Goal: Task Accomplishment & Management: Use online tool/utility

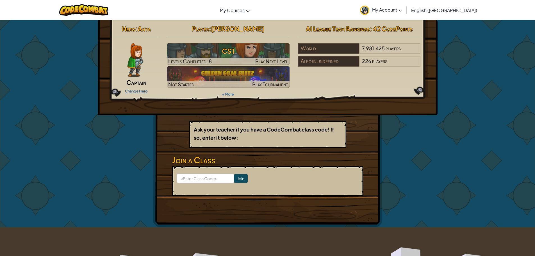
click at [138, 92] on link "Change Hero" at bounding box center [136, 91] width 23 height 4
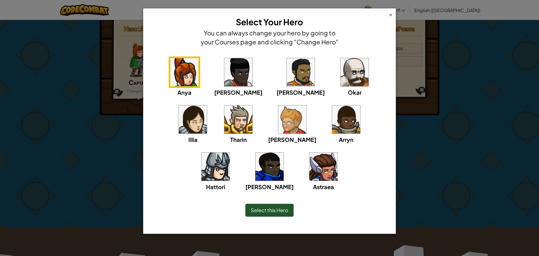
click at [391, 13] on div "×" at bounding box center [391, 14] width 4 height 6
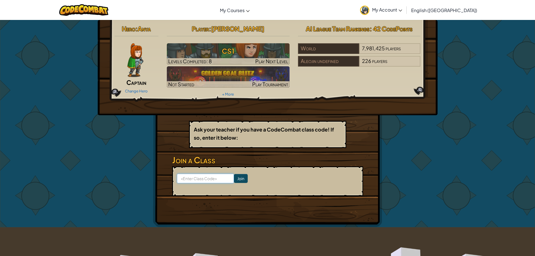
click at [206, 178] on input at bounding box center [205, 179] width 57 height 10
click at [138, 89] on link "Change Hero" at bounding box center [136, 91] width 23 height 4
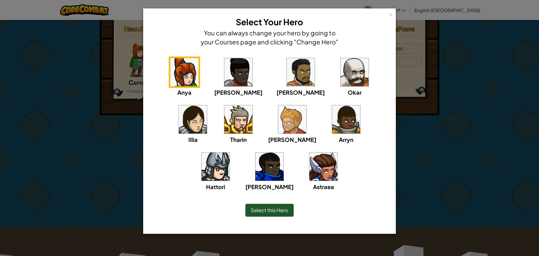
click at [91, 117] on div "× Select Your Hero You can always change your hero by going to your Courses pag…" at bounding box center [269, 128] width 539 height 256
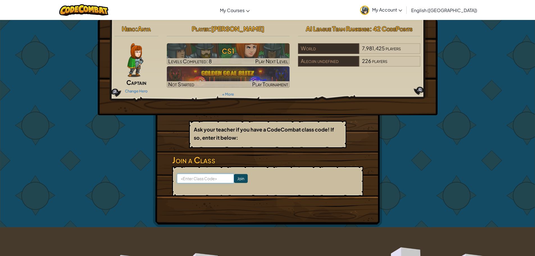
click at [189, 179] on input at bounding box center [205, 179] width 57 height 10
click at [141, 86] on div "Change Hero" at bounding box center [137, 90] width 44 height 9
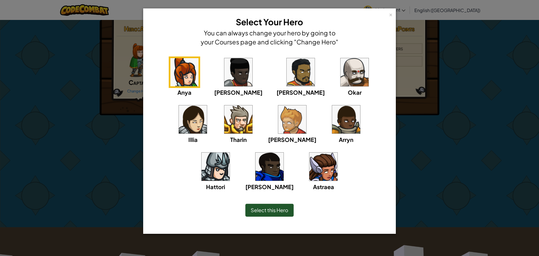
click at [230, 153] on img at bounding box center [216, 167] width 28 height 28
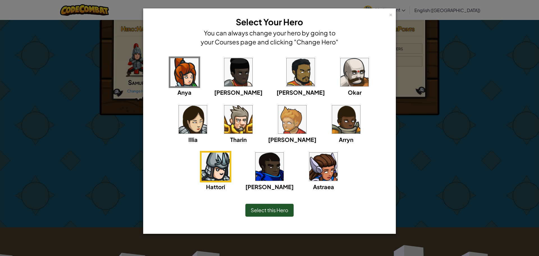
click at [278, 116] on img at bounding box center [292, 119] width 28 height 28
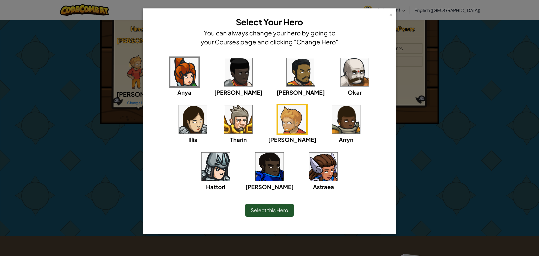
click at [332, 116] on img at bounding box center [346, 119] width 28 height 28
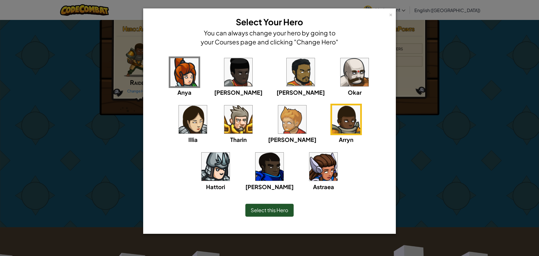
click at [284, 153] on img at bounding box center [270, 167] width 28 height 28
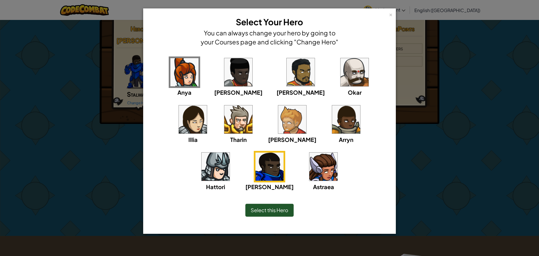
click at [332, 80] on div "Anya Ida Alejandro Okar Illia Tharin Ned Arryn Hattori Gordon Astraea" at bounding box center [269, 127] width 235 height 142
click at [341, 79] on img at bounding box center [355, 72] width 28 height 28
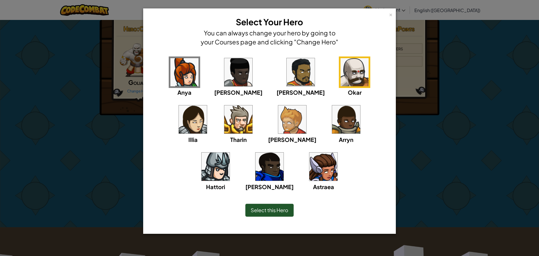
click at [224, 122] on img at bounding box center [238, 119] width 28 height 28
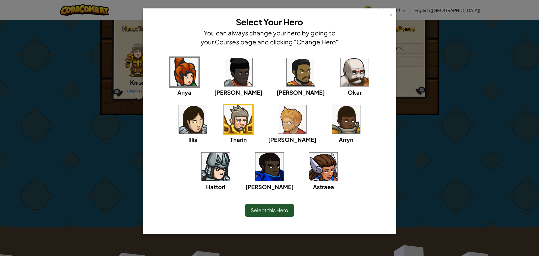
click at [230, 153] on img at bounding box center [216, 167] width 28 height 28
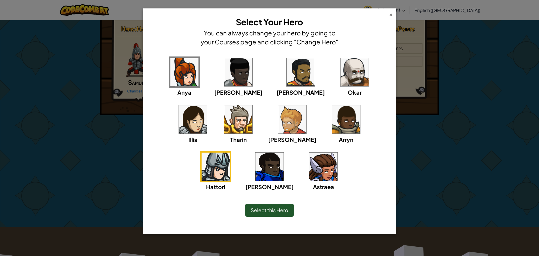
click at [390, 15] on div "×" at bounding box center [391, 14] width 4 height 6
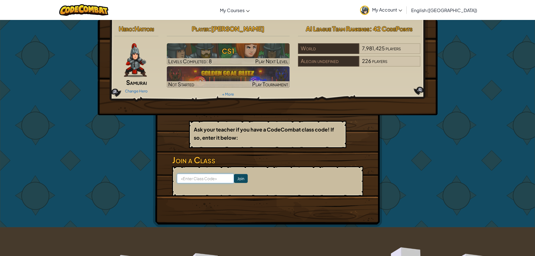
click at [192, 178] on input at bounding box center [205, 179] width 57 height 10
type input "BoyFoodCat"
click at [238, 178] on input "Join" at bounding box center [241, 178] width 14 height 9
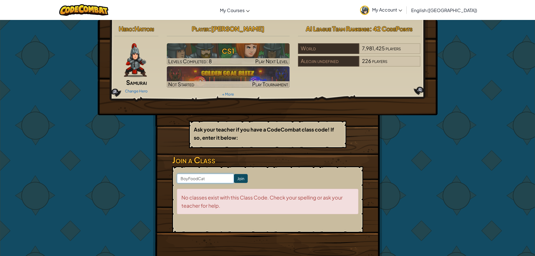
click at [222, 178] on input "BoyFoodCat" at bounding box center [205, 179] width 57 height 10
type input "B"
type input "BoyFootCat"
click at [234, 177] on input "Join" at bounding box center [241, 178] width 14 height 9
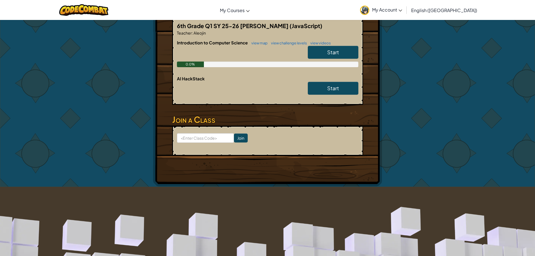
scroll to position [28, 0]
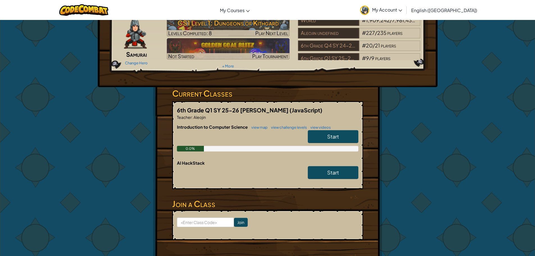
click at [344, 137] on link "Start" at bounding box center [333, 136] width 51 height 13
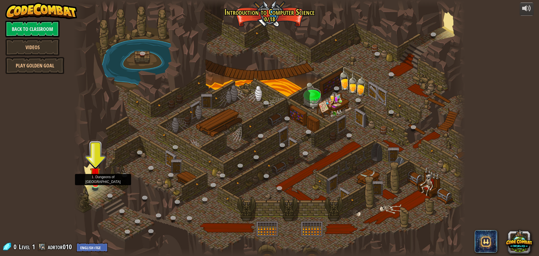
click at [94, 177] on img at bounding box center [95, 173] width 10 height 24
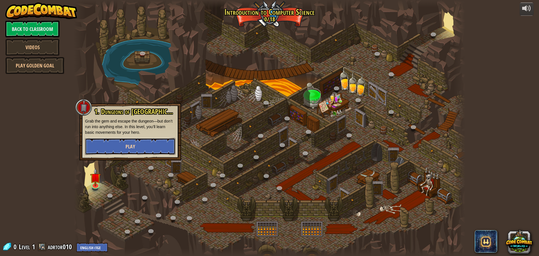
click at [102, 144] on button "Play" at bounding box center [130, 146] width 90 height 17
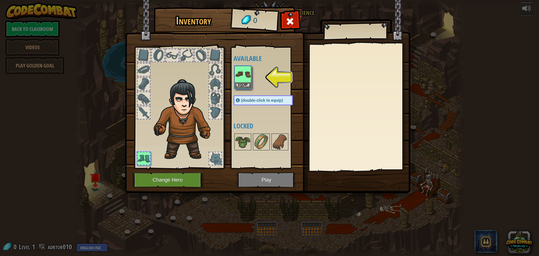
click at [214, 69] on div at bounding box center [215, 69] width 12 height 12
click at [246, 140] on img at bounding box center [243, 142] width 16 height 16
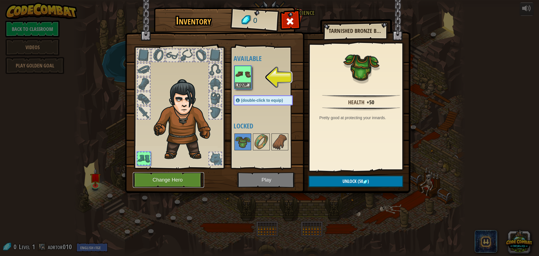
click at [190, 174] on button "Change Hero" at bounding box center [168, 179] width 71 height 15
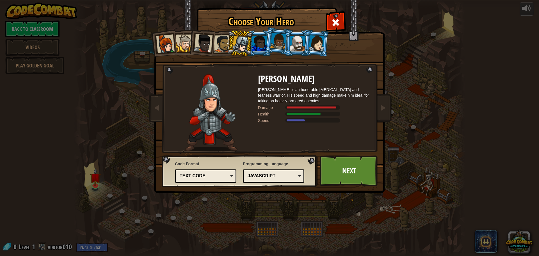
click at [225, 42] on div at bounding box center [222, 43] width 17 height 17
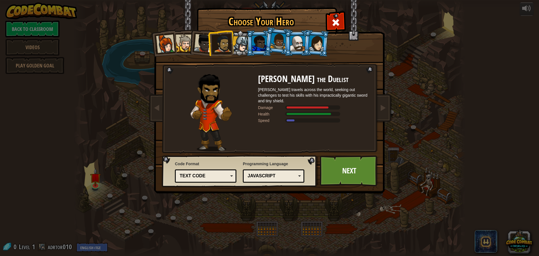
click at [245, 42] on div at bounding box center [241, 44] width 16 height 16
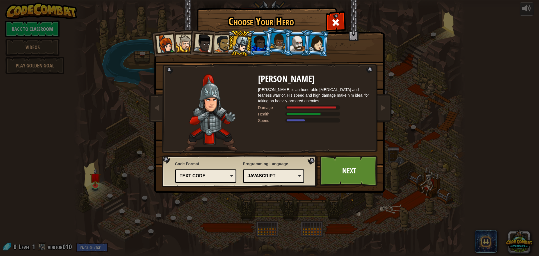
click at [270, 40] on li at bounding box center [278, 41] width 28 height 28
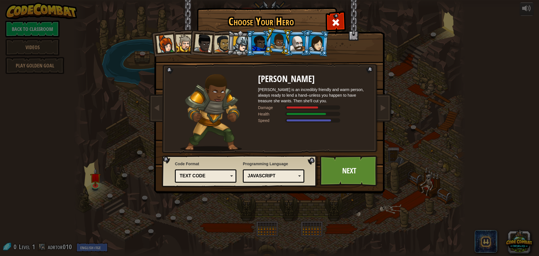
click at [259, 40] on div at bounding box center [259, 43] width 15 height 15
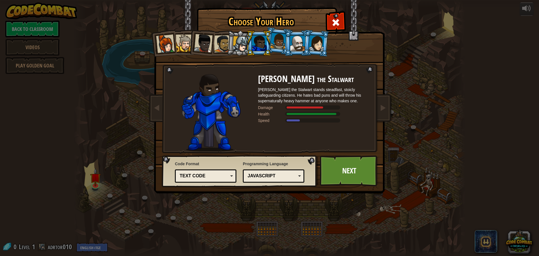
click at [290, 39] on li at bounding box center [297, 43] width 25 height 26
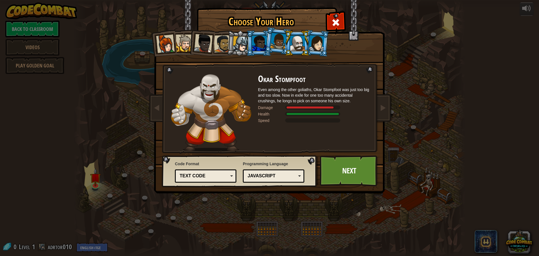
click at [309, 38] on li at bounding box center [297, 43] width 25 height 26
click at [231, 38] on li at bounding box center [240, 43] width 27 height 27
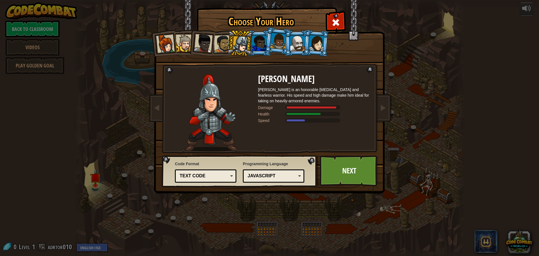
click at [159, 35] on li at bounding box center [164, 43] width 28 height 28
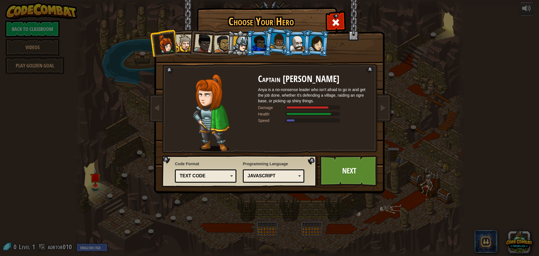
click at [189, 36] on div at bounding box center [184, 43] width 17 height 17
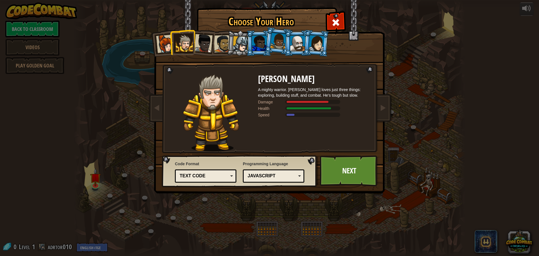
click at [203, 37] on div at bounding box center [203, 43] width 19 height 19
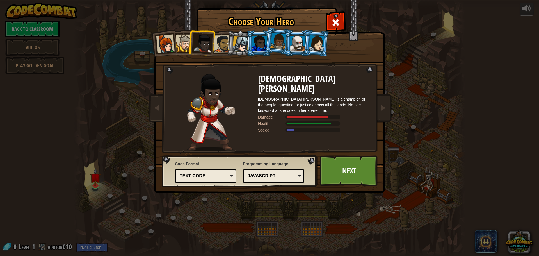
click at [217, 40] on div at bounding box center [222, 43] width 17 height 17
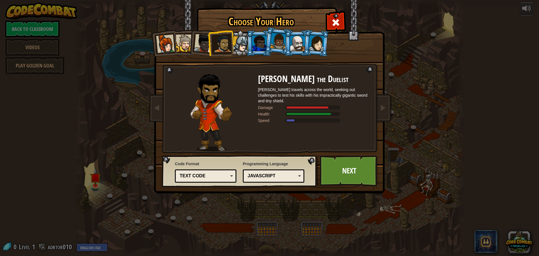
click at [242, 46] on div at bounding box center [241, 44] width 16 height 16
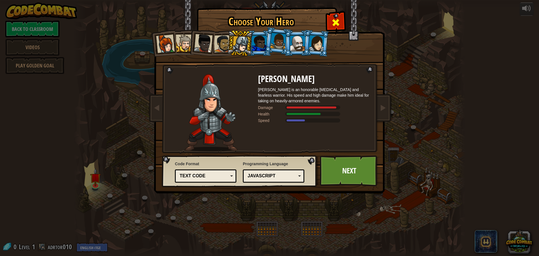
click at [333, 23] on span at bounding box center [335, 22] width 9 height 9
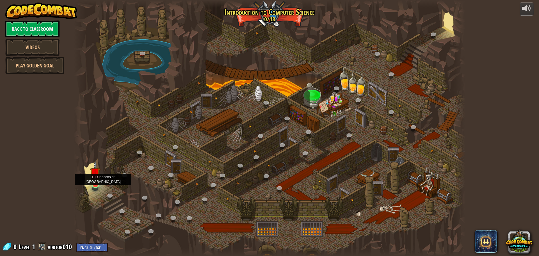
click at [99, 178] on img at bounding box center [95, 173] width 10 height 24
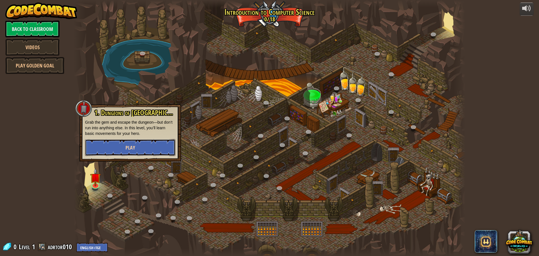
click at [110, 149] on button "Play" at bounding box center [130, 147] width 90 height 17
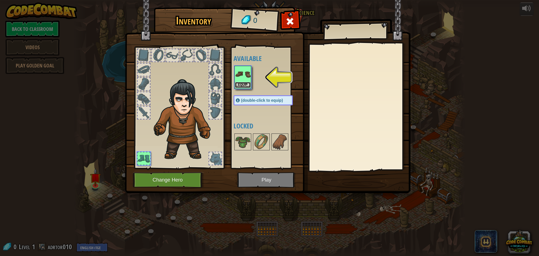
click at [243, 82] on button "Equip" at bounding box center [243, 85] width 16 height 6
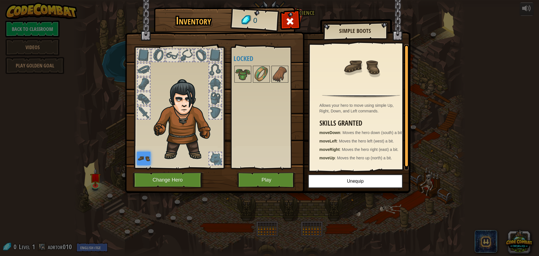
click at [218, 91] on img at bounding box center [185, 120] width 69 height 82
click at [215, 92] on div at bounding box center [215, 98] width 12 height 12
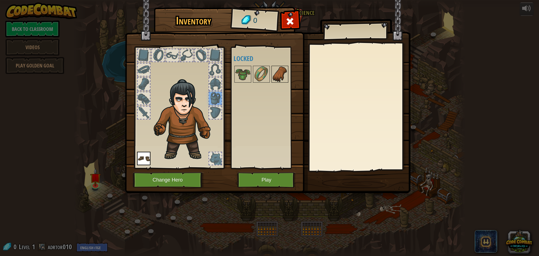
click at [282, 77] on img at bounding box center [280, 74] width 16 height 16
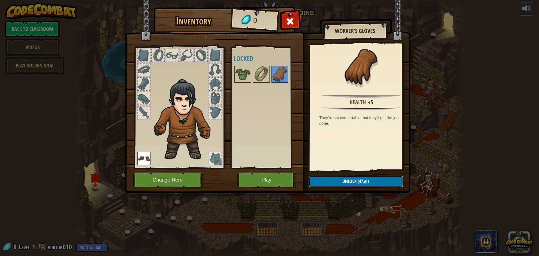
click at [346, 183] on span "Unlock" at bounding box center [350, 181] width 14 height 6
click at [265, 178] on button "Play" at bounding box center [266, 179] width 59 height 15
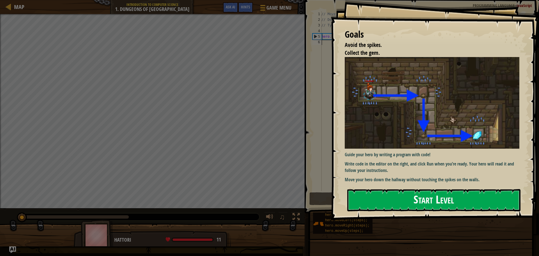
click at [426, 205] on button "Start Level" at bounding box center [433, 200] width 173 height 22
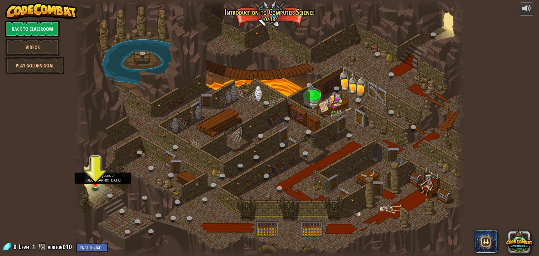
click at [92, 176] on img at bounding box center [95, 173] width 10 height 24
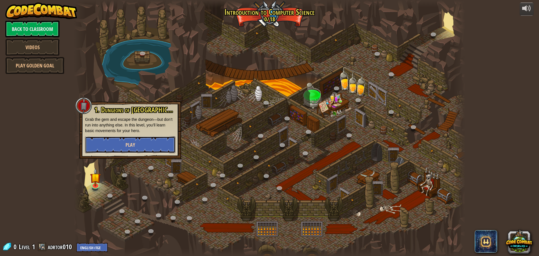
click at [109, 151] on button "Play" at bounding box center [130, 144] width 90 height 17
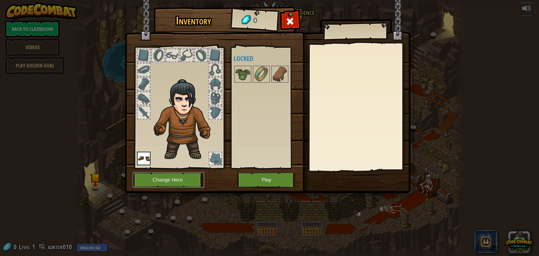
click at [167, 176] on button "Change Hero" at bounding box center [168, 179] width 71 height 15
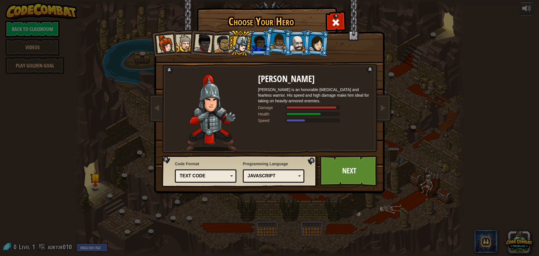
click at [260, 47] on div at bounding box center [259, 43] width 15 height 15
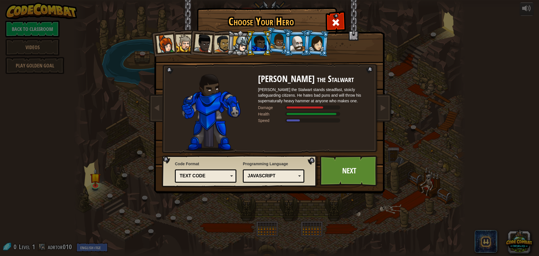
click at [276, 43] on div at bounding box center [279, 41] width 16 height 17
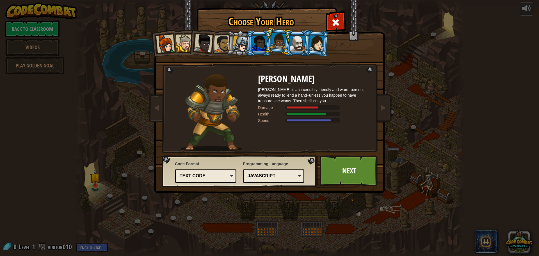
click at [290, 40] on li at bounding box center [278, 41] width 28 height 28
click at [295, 40] on div at bounding box center [297, 43] width 15 height 15
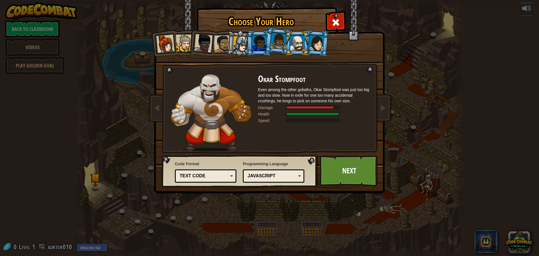
click at [317, 40] on div at bounding box center [317, 43] width 16 height 16
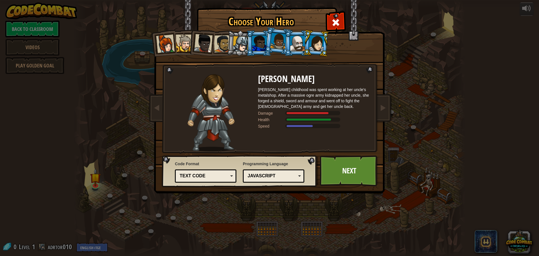
click at [244, 47] on div at bounding box center [241, 44] width 16 height 16
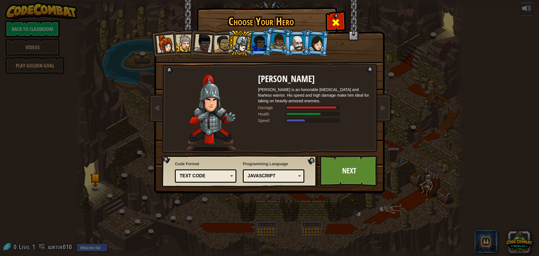
click at [338, 15] on div at bounding box center [336, 22] width 18 height 18
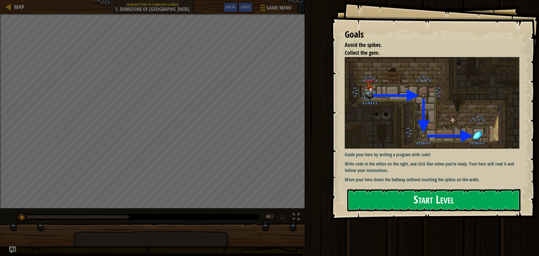
click at [469, 205] on button "Start Level" at bounding box center [433, 200] width 173 height 22
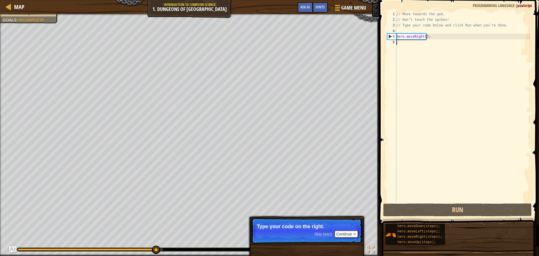
click at [405, 48] on div "// Move towards the gem. // Don’t touch the spikes! // Type your code below and…" at bounding box center [463, 112] width 135 height 202
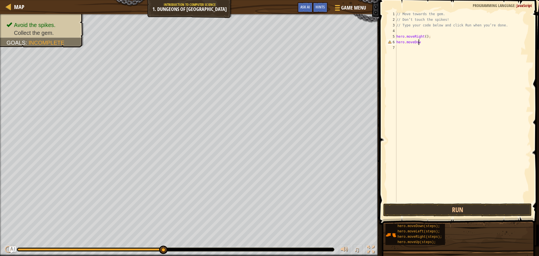
scroll to position [3, 2]
click at [454, 209] on button "Run" at bounding box center [457, 209] width 149 height 13
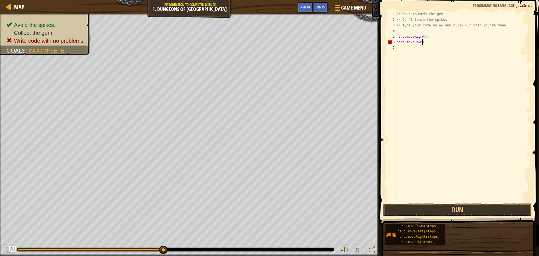
scroll to position [3, 2]
type textarea "hero.moveDown()"
click at [453, 206] on button "Run" at bounding box center [457, 209] width 149 height 13
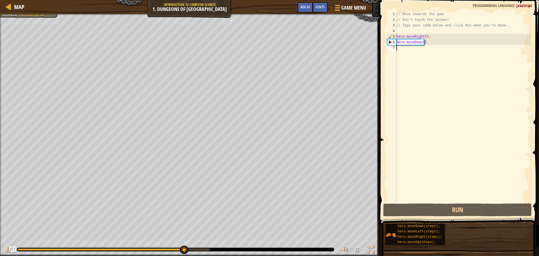
click at [399, 51] on div "// Move towards the gem. // Don’t touch the spikes! // Type your code below and…" at bounding box center [463, 112] width 135 height 202
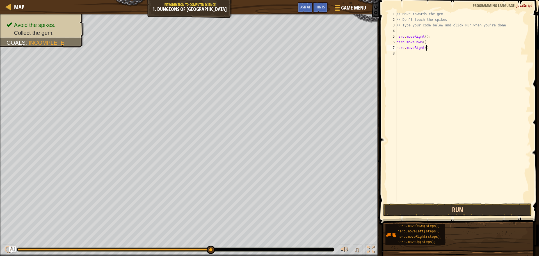
type textarea "hero.moveRight()"
click at [437, 208] on button "Run" at bounding box center [457, 209] width 149 height 13
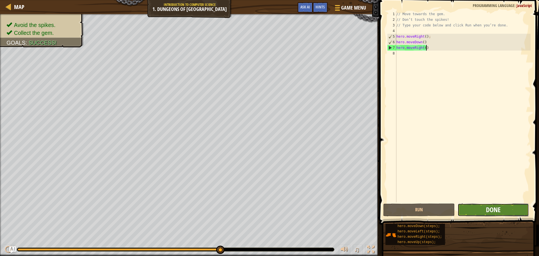
click at [499, 213] on span "Done" at bounding box center [493, 209] width 15 height 9
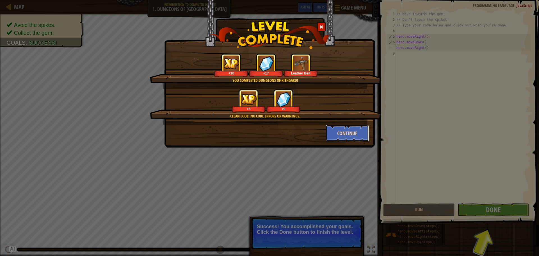
click at [349, 130] on button "Continue" at bounding box center [348, 133] width 44 height 17
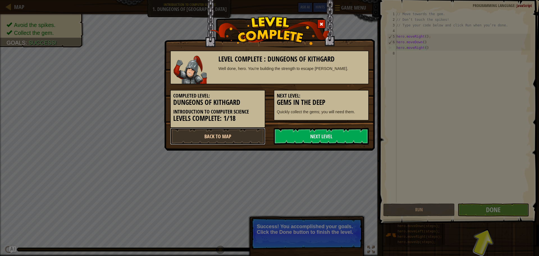
click at [247, 140] on link "Back to Map" at bounding box center [217, 136] width 95 height 17
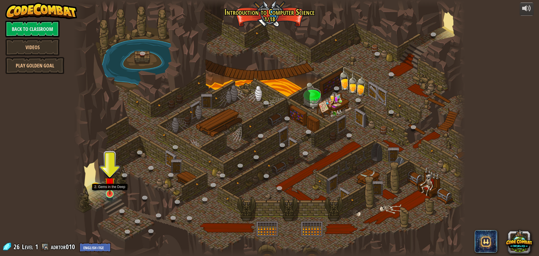
click at [111, 190] on img at bounding box center [110, 183] width 10 height 24
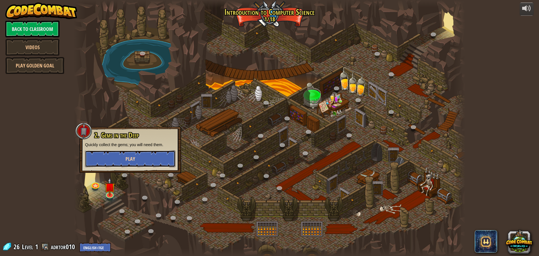
click at [121, 155] on button "Play" at bounding box center [130, 158] width 90 height 17
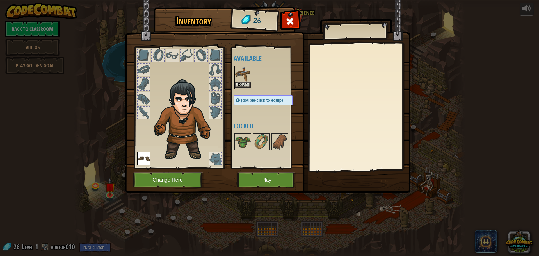
click at [241, 68] on img at bounding box center [243, 74] width 16 height 16
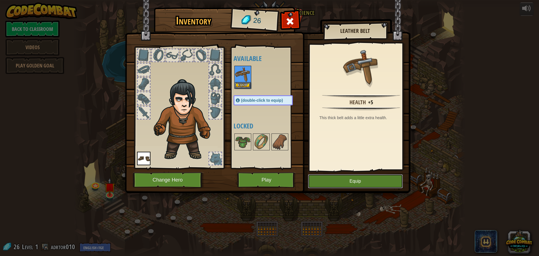
click at [350, 176] on button "Equip" at bounding box center [355, 181] width 95 height 14
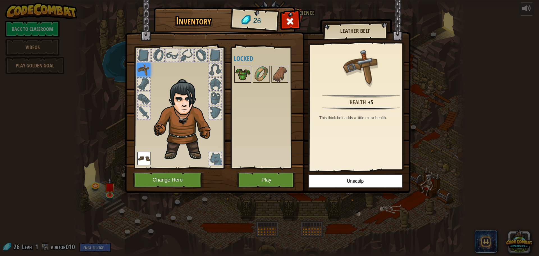
click at [243, 71] on img at bounding box center [243, 74] width 16 height 16
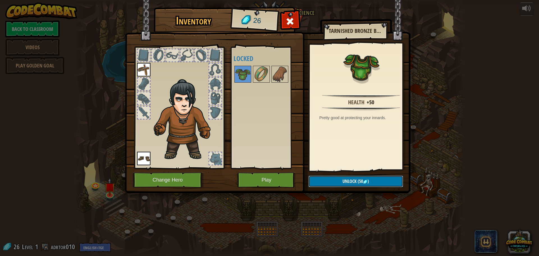
click at [354, 184] on span "Unlock" at bounding box center [350, 181] width 14 height 6
click at [267, 74] on img at bounding box center [262, 74] width 16 height 16
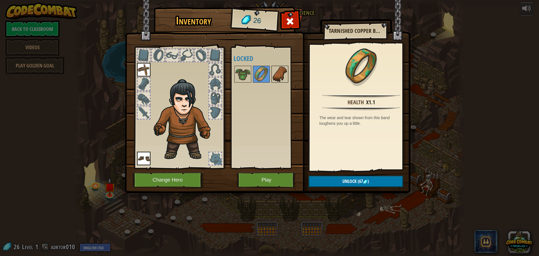
click at [283, 71] on img at bounding box center [280, 74] width 16 height 16
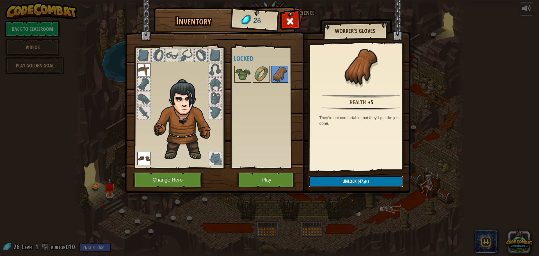
click at [358, 182] on span "(47" at bounding box center [360, 181] width 6 height 6
click at [290, 14] on img at bounding box center [268, 91] width 286 height 204
click at [291, 21] on span at bounding box center [290, 21] width 9 height 9
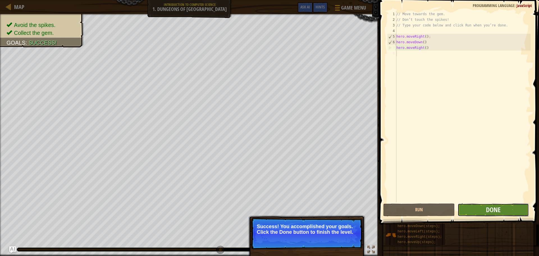
click at [479, 207] on button "Done" at bounding box center [493, 209] width 71 height 13
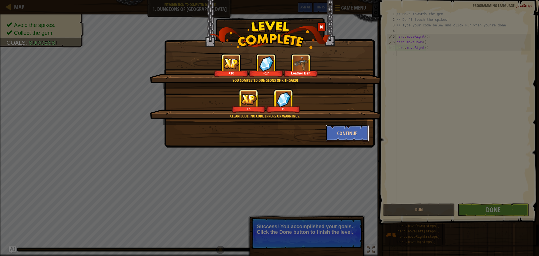
click at [349, 132] on button "Continue" at bounding box center [348, 133] width 44 height 17
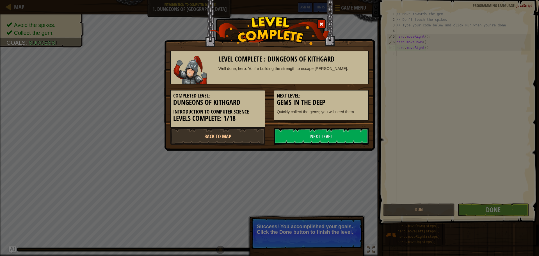
click at [349, 132] on link "Next Level" at bounding box center [321, 136] width 95 height 17
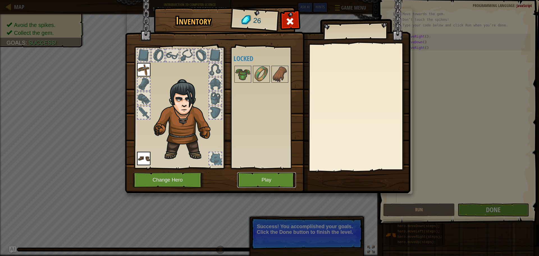
click at [260, 176] on button "Play" at bounding box center [266, 179] width 59 height 15
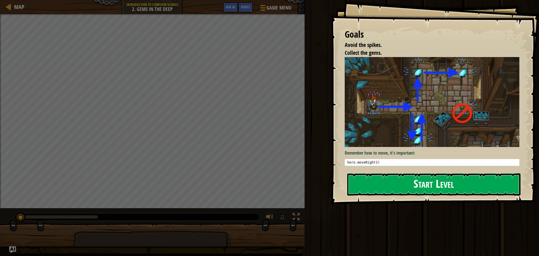
click at [364, 188] on button "Start Level" at bounding box center [433, 184] width 173 height 22
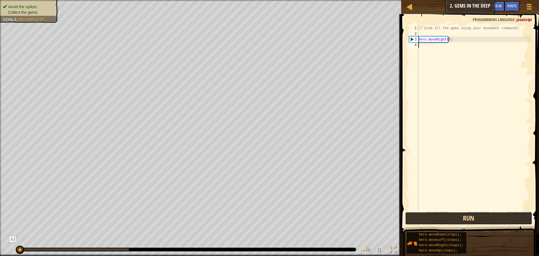
click at [472, 221] on button "Run" at bounding box center [468, 218] width 127 height 13
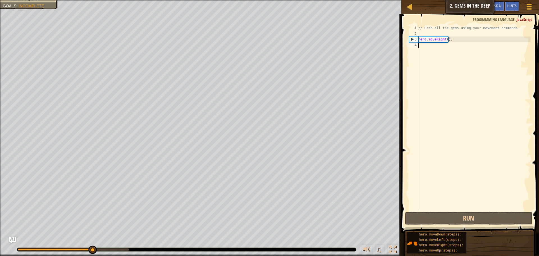
click at [429, 54] on div "// Grab all the gems using your movement commands. hero . moveRight ( ) ;" at bounding box center [473, 123] width 113 height 197
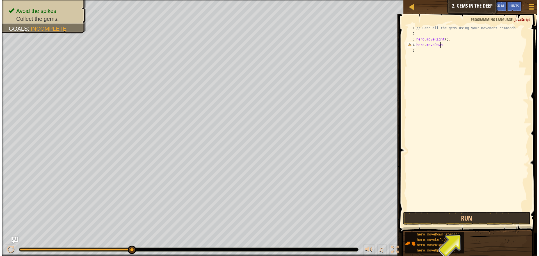
scroll to position [3, 2]
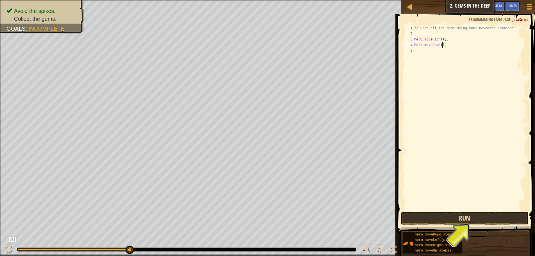
type textarea "hero.moveDown()"
click at [430, 219] on button "Run" at bounding box center [464, 218] width 127 height 13
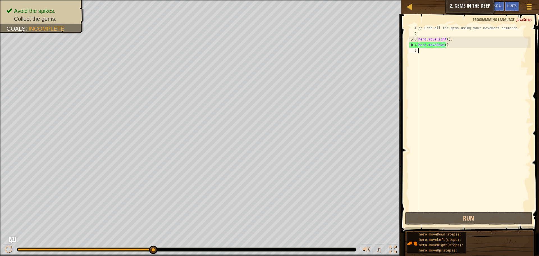
click at [419, 52] on div "// Grab all the gems using your movement commands. hero . moveRight ( ) ; hero …" at bounding box center [473, 123] width 113 height 197
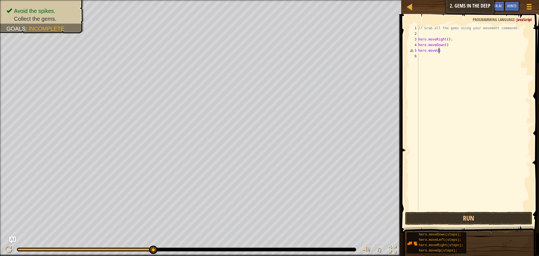
scroll to position [3, 2]
type textarea "hero.moveUp()"
click at [480, 220] on button "Run" at bounding box center [468, 218] width 127 height 13
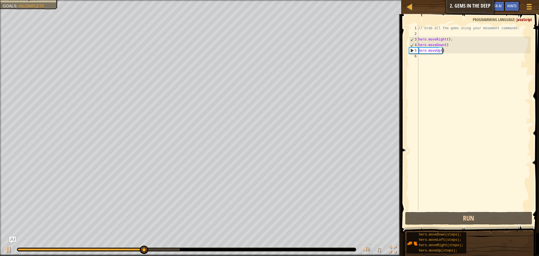
click at [426, 55] on div "// Grab all the gems using your movement commands. hero . moveRight ( ) ; hero …" at bounding box center [473, 123] width 113 height 197
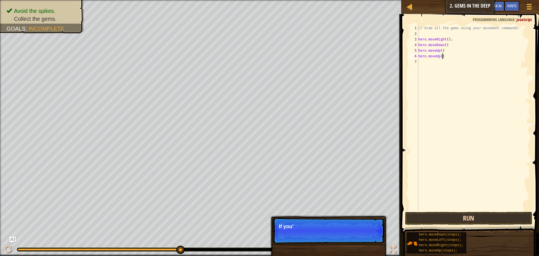
type textarea "hero.moveUp()"
click at [430, 219] on button "Run" at bounding box center [468, 218] width 127 height 13
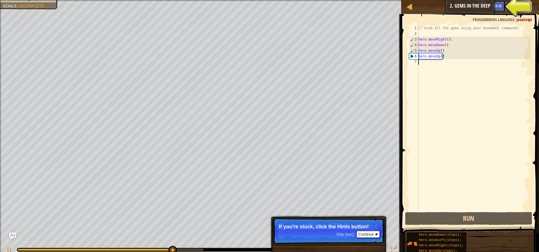
click at [429, 64] on div "// Grab all the gems using your movement commands. hero . moveRight ( ) ; hero …" at bounding box center [473, 123] width 113 height 197
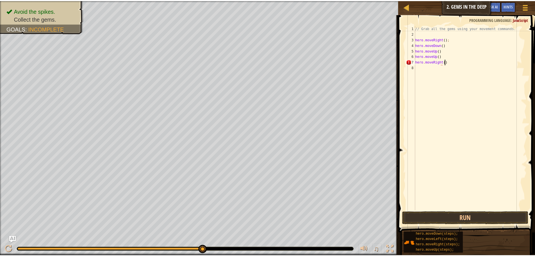
scroll to position [3, 2]
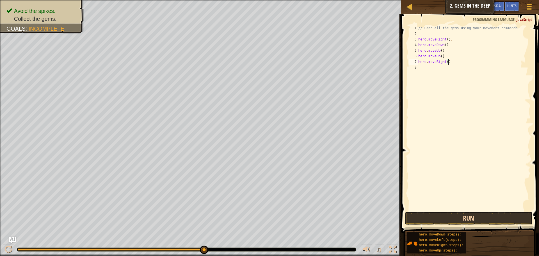
type textarea "hero.moveRight()"
click at [464, 215] on button "Run" at bounding box center [468, 218] width 127 height 13
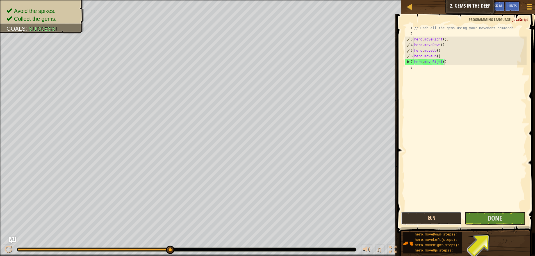
click at [439, 223] on button "Run" at bounding box center [431, 218] width 61 height 13
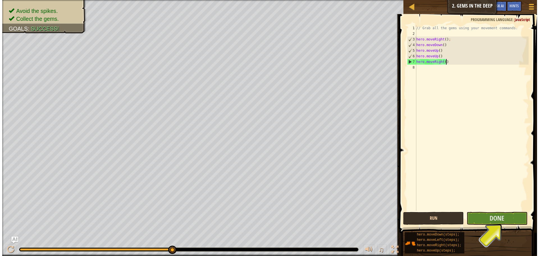
scroll to position [3, 0]
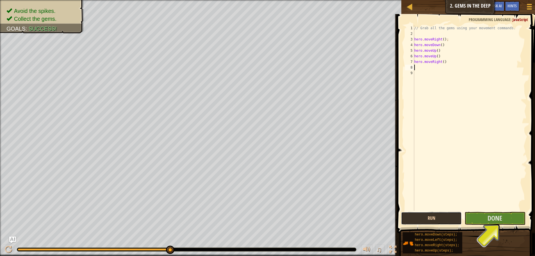
click at [419, 213] on button "Run" at bounding box center [431, 218] width 61 height 13
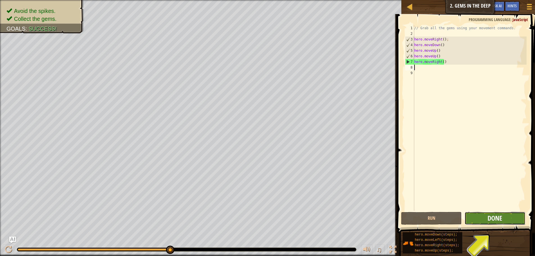
click at [491, 214] on span "Done" at bounding box center [495, 217] width 15 height 9
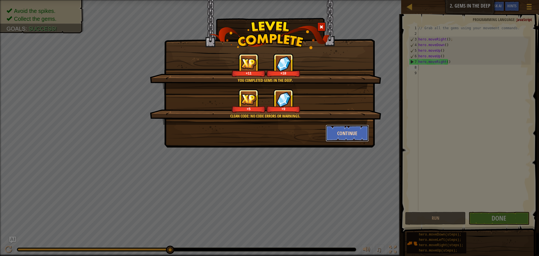
click at [348, 137] on button "Continue" at bounding box center [348, 133] width 44 height 17
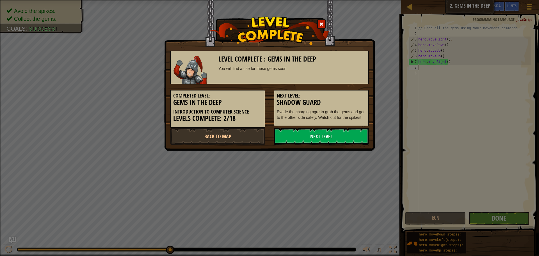
click at [332, 137] on link "Next Level" at bounding box center [321, 136] width 95 height 17
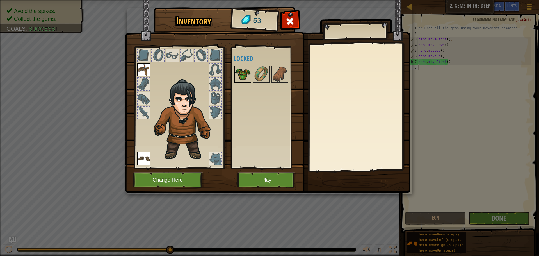
click at [248, 75] on img at bounding box center [243, 74] width 16 height 16
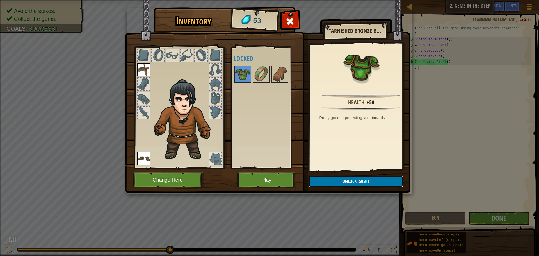
click at [353, 183] on span "Unlock" at bounding box center [350, 181] width 14 height 6
click at [349, 179] on button "Confirm" at bounding box center [356, 182] width 95 height 12
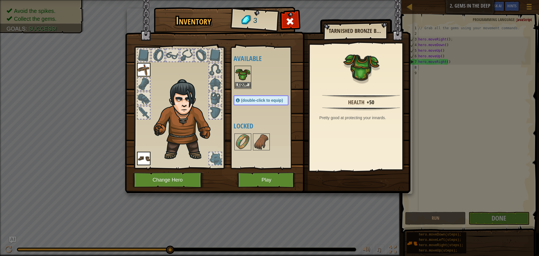
click at [242, 79] on img at bounding box center [243, 74] width 16 height 16
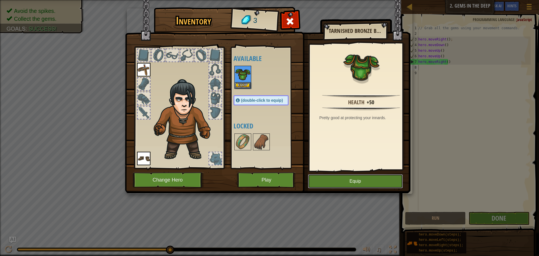
click at [372, 188] on button "Equip" at bounding box center [355, 181] width 95 height 14
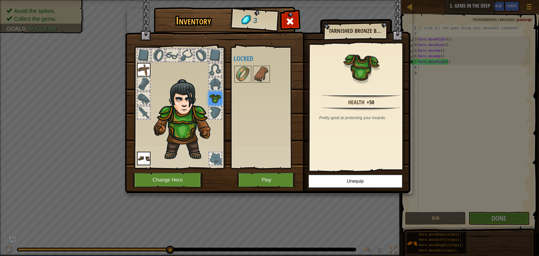
click at [169, 52] on div at bounding box center [172, 55] width 12 height 12
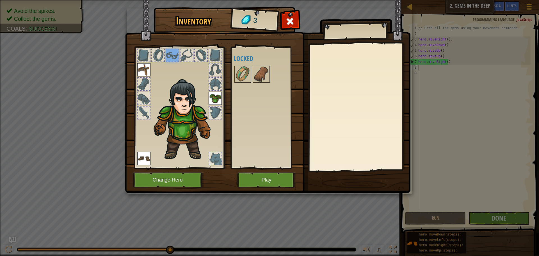
click at [144, 116] on div at bounding box center [144, 112] width 12 height 12
click at [249, 74] on img at bounding box center [243, 74] width 16 height 16
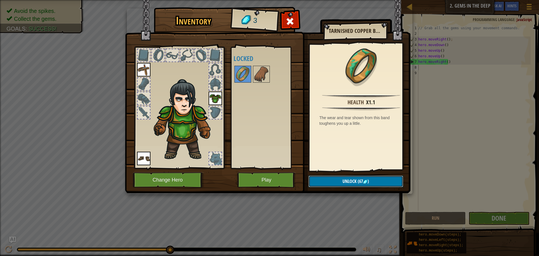
click at [315, 178] on button "Unlock (67 )" at bounding box center [356, 182] width 95 height 12
click at [261, 77] on img at bounding box center [262, 74] width 16 height 16
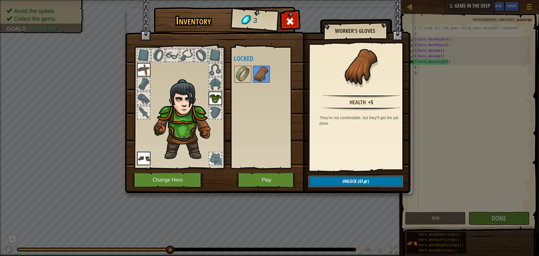
click at [346, 178] on button "Unlock (47 )" at bounding box center [356, 182] width 95 height 12
click at [292, 22] on span at bounding box center [290, 21] width 9 height 9
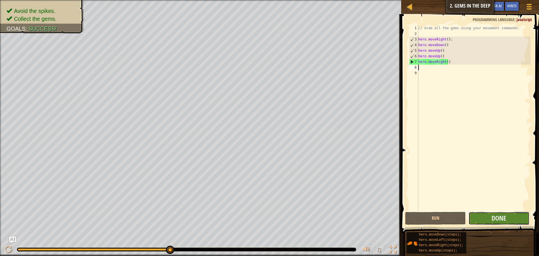
click at [481, 215] on button "Done" at bounding box center [499, 218] width 61 height 13
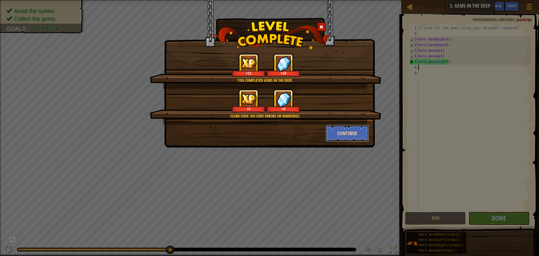
click at [348, 137] on button "Continue" at bounding box center [348, 133] width 44 height 17
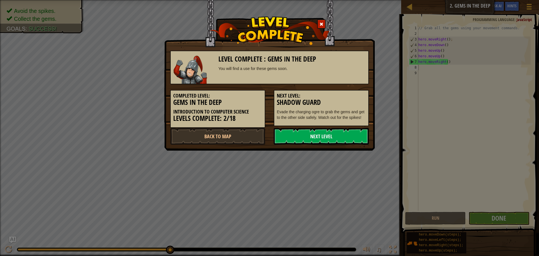
click at [344, 137] on link "Next Level" at bounding box center [321, 136] width 95 height 17
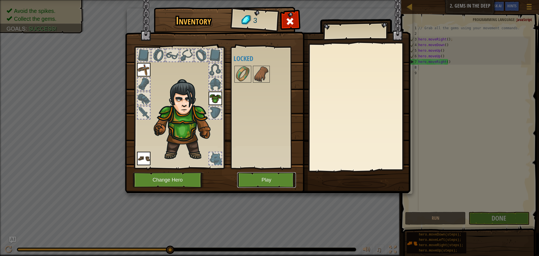
click at [289, 177] on button "Play" at bounding box center [266, 179] width 59 height 15
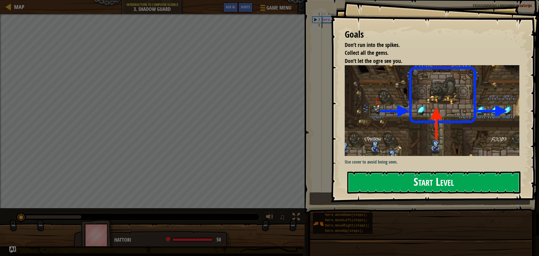
click at [384, 173] on button "Start Level" at bounding box center [433, 182] width 173 height 22
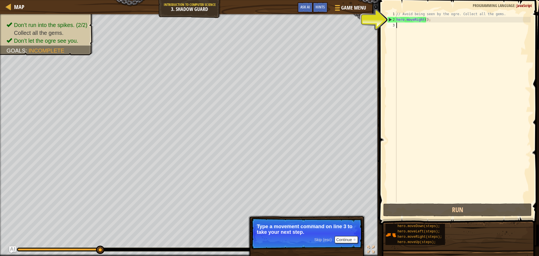
click at [403, 28] on div "// Avoid being seen by the ogre. Collect all the gems. hero . moveRight ( ) ;" at bounding box center [463, 112] width 135 height 202
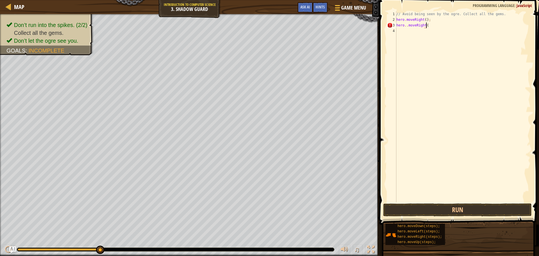
scroll to position [3, 2]
click at [415, 210] on button "Run" at bounding box center [457, 209] width 149 height 13
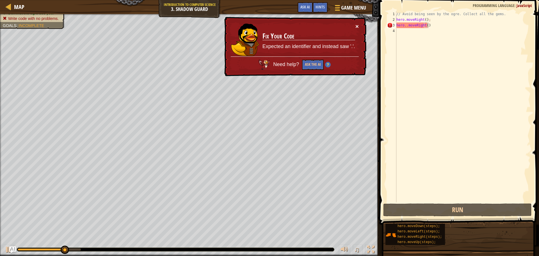
click at [358, 24] on button "×" at bounding box center [357, 26] width 3 height 6
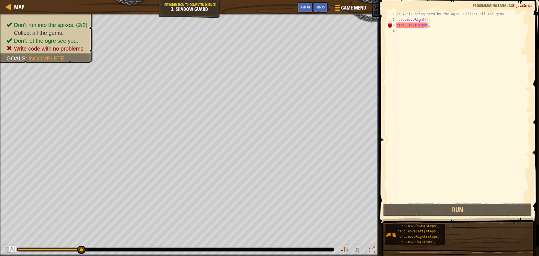
click at [429, 23] on div "// Avoid being seen by the ogre. Collect all the gems. hero . moveRight ( ) ; h…" at bounding box center [463, 112] width 135 height 202
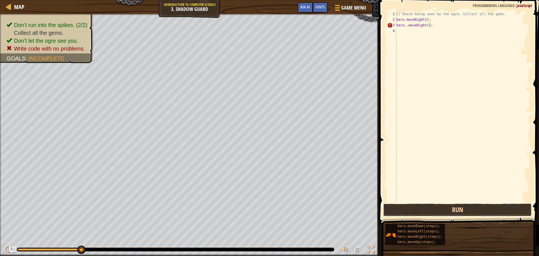
click at [406, 205] on button "Run" at bounding box center [457, 209] width 149 height 13
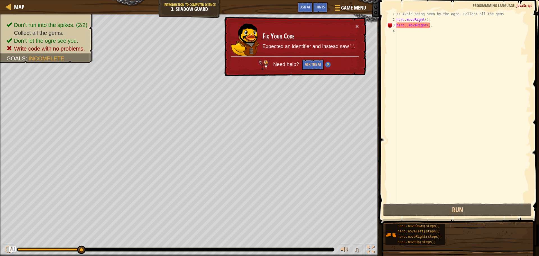
click at [355, 22] on div "× Fix Your Code Expected an identifier and instead saw '.'. Need help? Ask the …" at bounding box center [294, 47] width 143 height 60
click at [360, 22] on div "× Fix Your Code Expected an identifier and instead saw '.'. Need help? Ask the …" at bounding box center [294, 47] width 143 height 60
click at [358, 28] on button "×" at bounding box center [357, 26] width 3 height 6
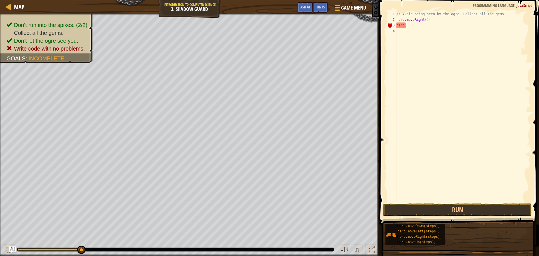
scroll to position [3, 0]
type textarea "h"
click at [458, 211] on button "Run" at bounding box center [457, 209] width 149 height 13
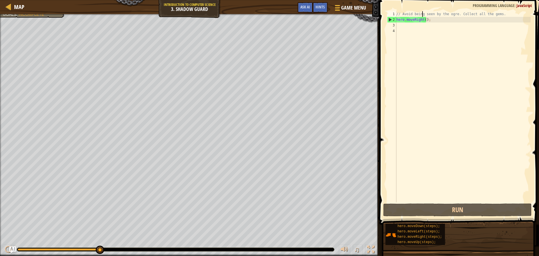
click at [423, 13] on div "// Avoid being seen by the ogre. Collect all the gems. hero . moveRight ( ) ;" at bounding box center [463, 112] width 135 height 202
type textarea "// Avoid being seen by the ogre. Collect all the gems."
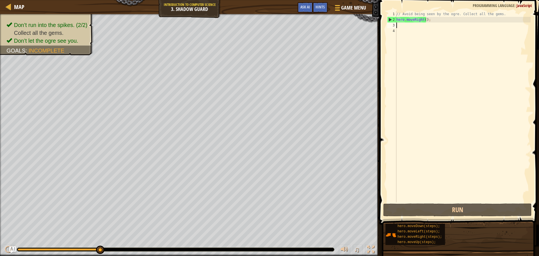
click at [405, 25] on div "// Avoid being seen by the ogre. Collect all the gems. hero . moveRight ( ) ;" at bounding box center [463, 112] width 135 height 202
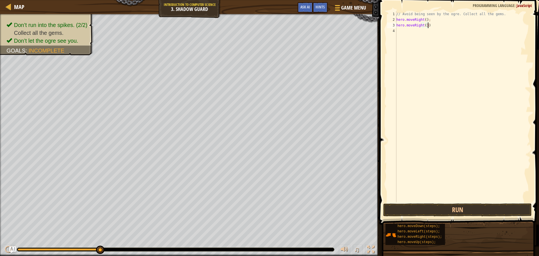
scroll to position [3, 2]
type textarea "hero.moveRight(3)"
click at [401, 206] on button "Run" at bounding box center [457, 209] width 149 height 13
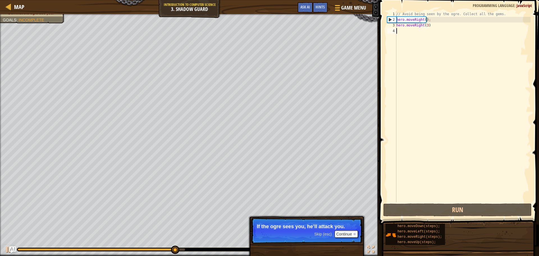
click at [400, 29] on div "// Avoid being seen by the ogre. Collect all the gems. hero . moveRight ( ) ; h…" at bounding box center [463, 112] width 135 height 202
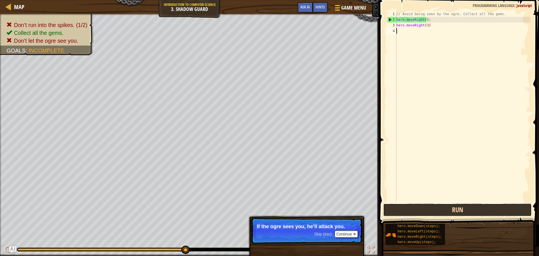
click at [420, 208] on button "Run" at bounding box center [457, 209] width 149 height 13
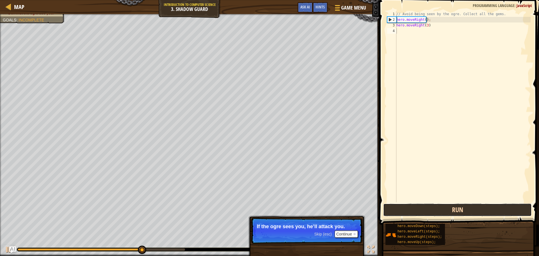
click at [420, 206] on button "Run" at bounding box center [457, 209] width 149 height 13
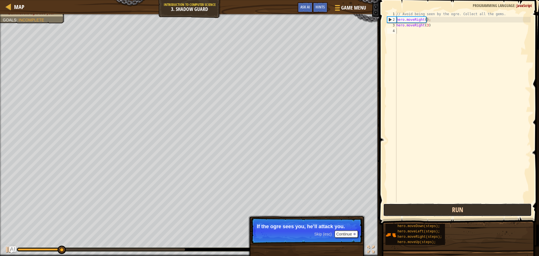
click at [420, 206] on button "Run" at bounding box center [457, 209] width 149 height 13
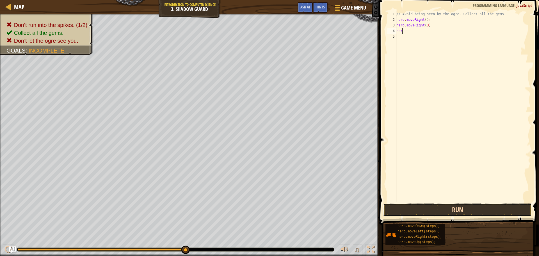
click at [424, 207] on button "Run" at bounding box center [457, 209] width 149 height 13
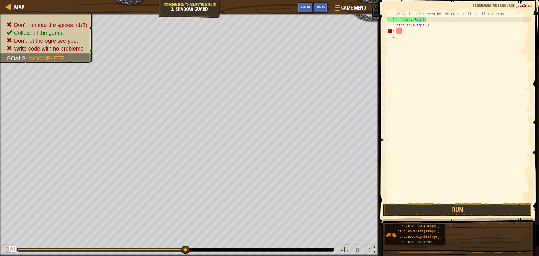
scroll to position [3, 0]
click at [428, 25] on div "// Avoid being seen by the ogre. Collect all the gems. hero . moveRight ( ) ; h…" at bounding box center [463, 112] width 135 height 202
type textarea "h"
click at [417, 34] on div "// Avoid being seen by the ogre. Collect all the gems. hero . moveRight ( ) ; h…" at bounding box center [463, 112] width 135 height 202
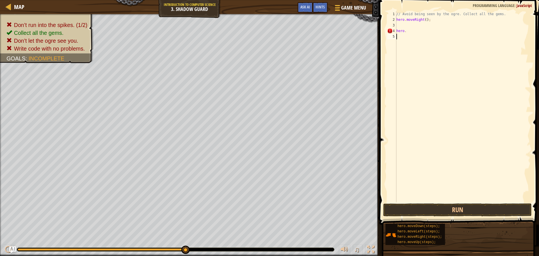
click at [417, 34] on div "// Avoid being seen by the ogre. Collect all the gems. hero . moveRight ( ) ; h…" at bounding box center [463, 112] width 135 height 202
click at [406, 29] on div "// Avoid being seen by the ogre. Collect all the gems. hero . moveRight ( ) ; h…" at bounding box center [463, 112] width 135 height 202
type textarea "h"
click at [476, 205] on button "Run" at bounding box center [457, 209] width 149 height 13
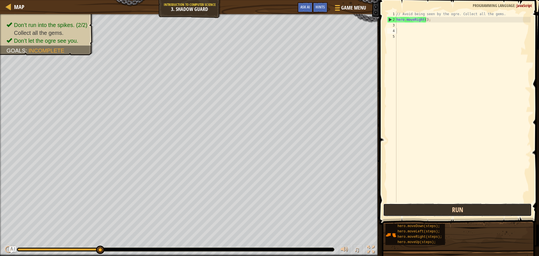
click at [398, 210] on button "Run" at bounding box center [457, 209] width 149 height 13
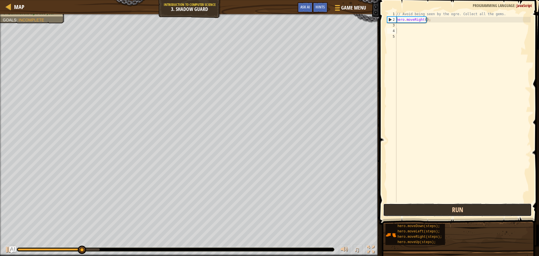
click at [398, 210] on button "Run" at bounding box center [457, 209] width 149 height 13
click at [413, 209] on button "Run" at bounding box center [457, 209] width 149 height 13
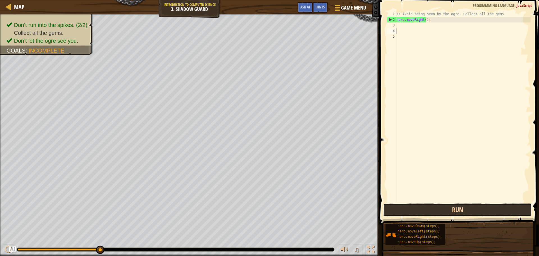
click at [437, 210] on button "Run" at bounding box center [457, 209] width 149 height 13
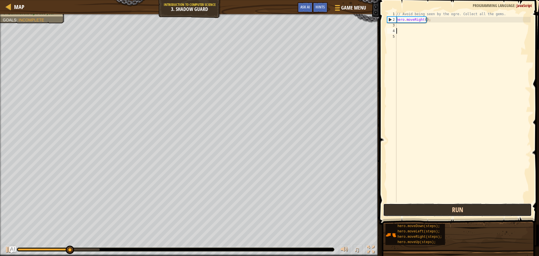
click at [437, 210] on button "Run" at bounding box center [457, 209] width 149 height 13
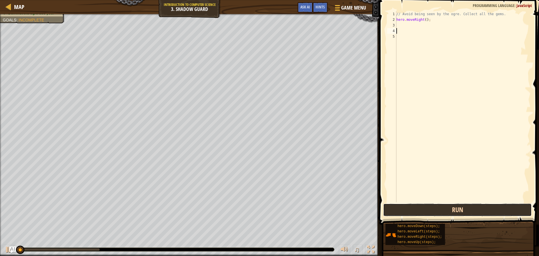
click at [437, 210] on button "Run" at bounding box center [457, 209] width 149 height 13
click at [437, 210] on button "Running" at bounding box center [457, 209] width 149 height 13
click at [437, 210] on button "Run" at bounding box center [457, 209] width 149 height 13
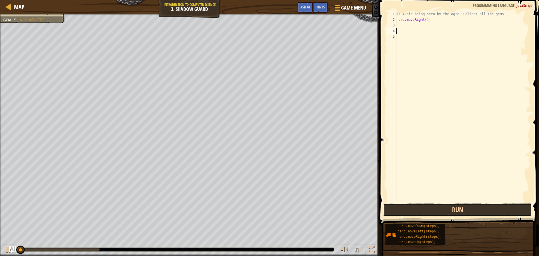
click at [437, 210] on button "Run" at bounding box center [457, 209] width 149 height 13
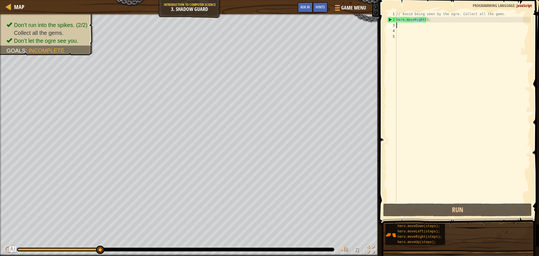
click at [405, 25] on div "// Avoid being seen by the ogre. Collect all the gems. hero . moveRight ( ) ;" at bounding box center [463, 112] width 135 height 202
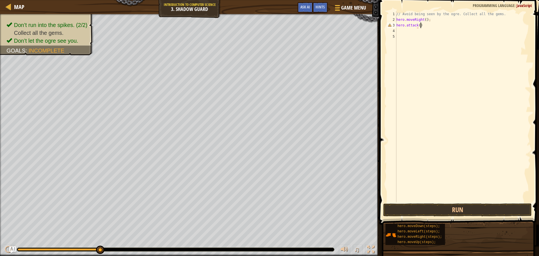
scroll to position [3, 2]
click at [438, 210] on button "Run" at bounding box center [457, 209] width 149 height 13
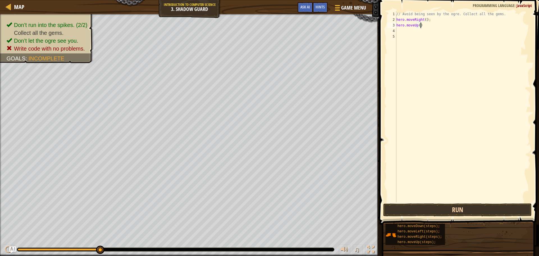
type textarea "hero.moveUp()"
click at [442, 211] on button "Run" at bounding box center [457, 209] width 149 height 13
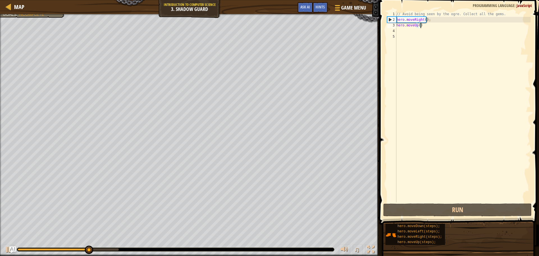
click at [405, 30] on div "// Avoid being seen by the ogre. Collect all the gems. hero . moveRight ( ) ; h…" at bounding box center [463, 112] width 135 height 202
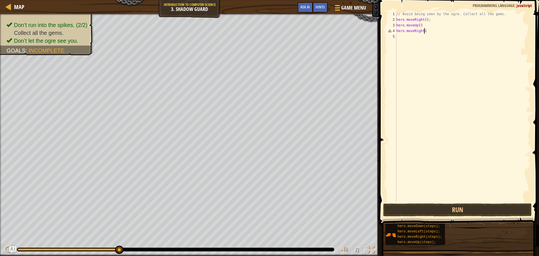
scroll to position [3, 2]
type textarea "hero.moveRight()"
click at [390, 210] on button "Run" at bounding box center [457, 209] width 149 height 13
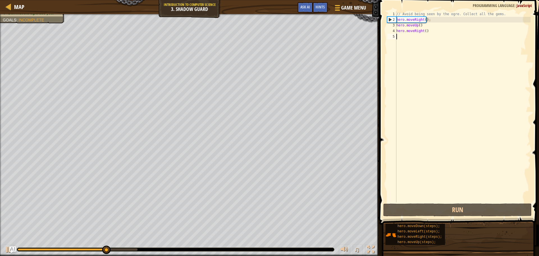
click at [401, 35] on div "// Avoid being seen by the ogre. Collect all the gems. hero . moveRight ( ) ; h…" at bounding box center [463, 112] width 135 height 202
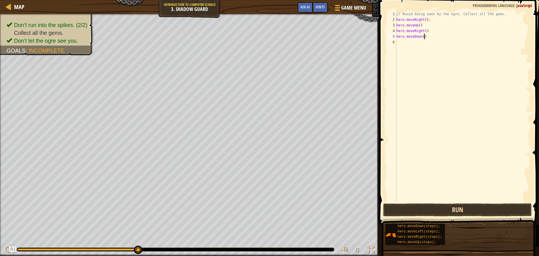
type textarea "hero.moveDown()"
click at [416, 207] on button "Run" at bounding box center [457, 209] width 149 height 13
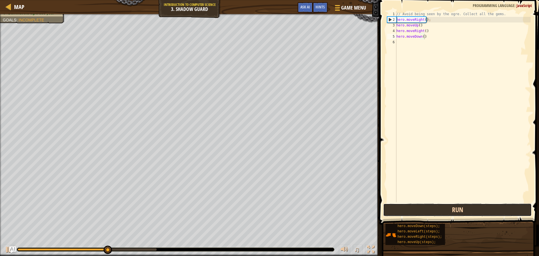
click at [431, 212] on button "Run" at bounding box center [457, 209] width 149 height 13
click at [426, 211] on button "Run" at bounding box center [457, 209] width 149 height 13
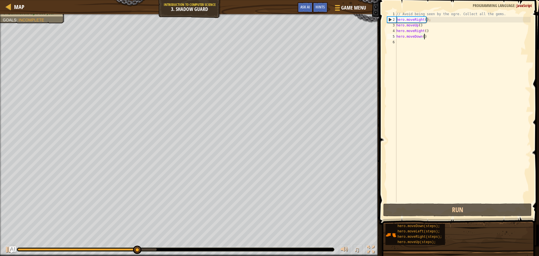
click at [399, 43] on div "// Avoid being seen by the ogre. Collect all the gems. hero . moveRight ( ) ; h…" at bounding box center [463, 112] width 135 height 202
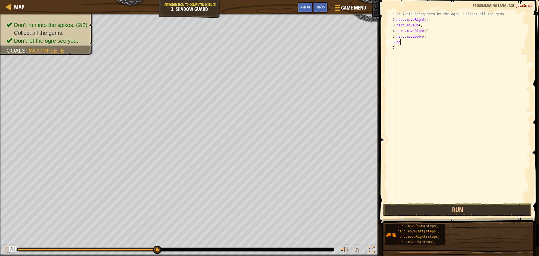
type textarea "g"
click at [416, 209] on button "Run" at bounding box center [457, 209] width 149 height 13
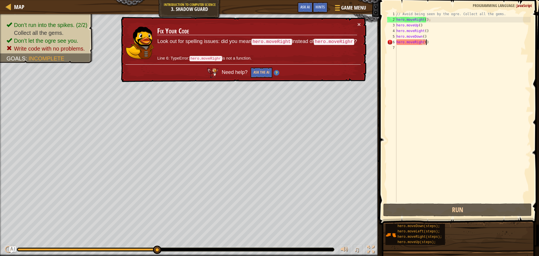
click at [426, 43] on div "// Avoid being seen by the ogre. Collect all the gems. hero . moveRight ( ) ; h…" at bounding box center [463, 112] width 135 height 202
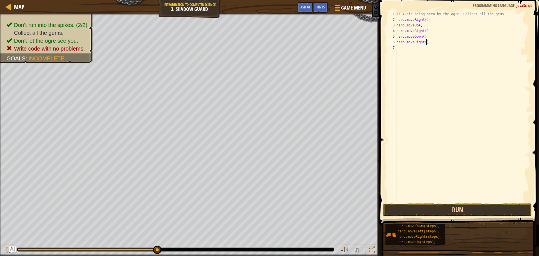
type textarea "hero.moveRight()"
click at [430, 206] on button "Run" at bounding box center [457, 209] width 149 height 13
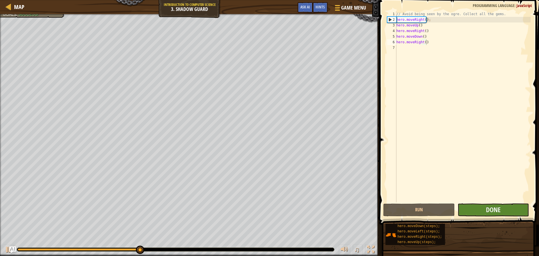
click at [472, 203] on div "hero.moveRight() 1 2 3 4 5 6 7 // Avoid being seen by the ogre. Collect all the…" at bounding box center [459, 123] width 162 height 241
click at [474, 210] on button "Done" at bounding box center [493, 209] width 71 height 13
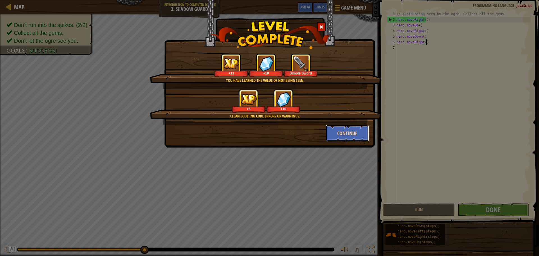
click at [334, 132] on button "Continue" at bounding box center [348, 133] width 44 height 17
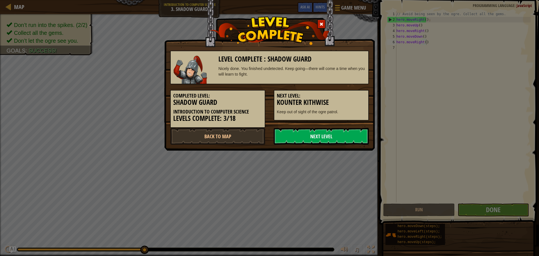
click at [292, 131] on link "Next Level" at bounding box center [321, 136] width 95 height 17
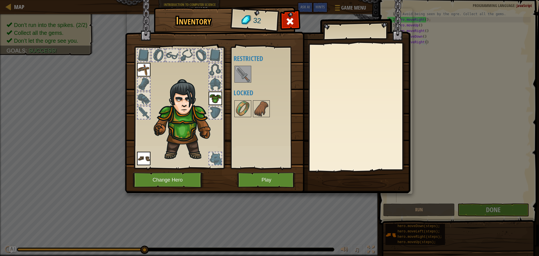
click at [237, 71] on img at bounding box center [243, 74] width 16 height 16
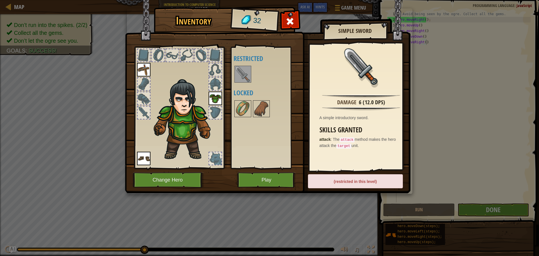
click at [367, 183] on div "(restricted in this level)" at bounding box center [355, 181] width 95 height 14
click at [249, 107] on img at bounding box center [243, 109] width 16 height 16
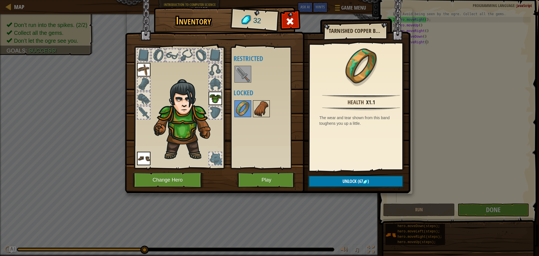
click at [258, 105] on img at bounding box center [262, 109] width 16 height 16
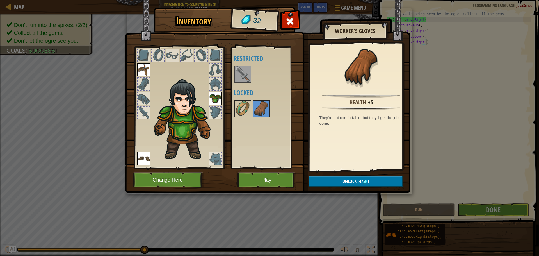
click at [211, 114] on div at bounding box center [215, 112] width 12 height 12
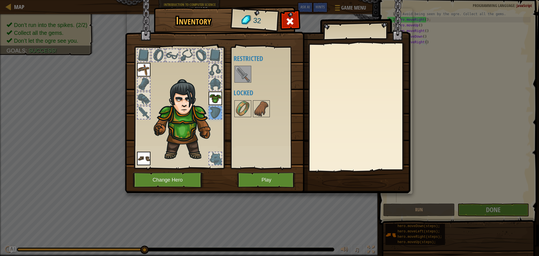
click at [238, 71] on img at bounding box center [243, 74] width 16 height 16
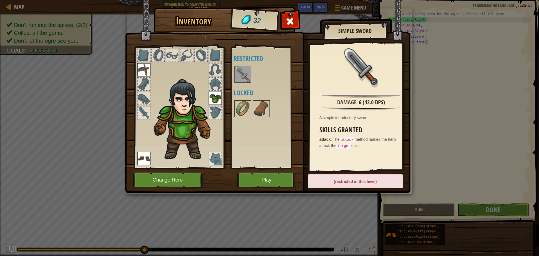
click at [385, 183] on div "(restricted in this level)" at bounding box center [355, 181] width 95 height 14
click at [290, 27] on div at bounding box center [290, 23] width 18 height 18
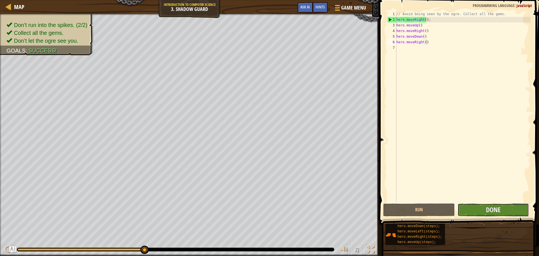
click at [500, 215] on button "Done" at bounding box center [493, 209] width 71 height 13
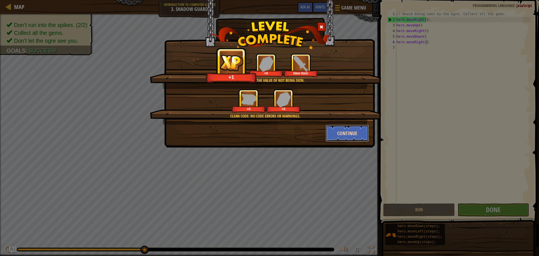
click at [332, 129] on button "Continue" at bounding box center [348, 133] width 44 height 17
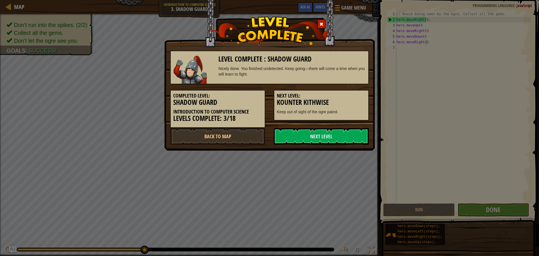
click at [332, 129] on link "Next Level" at bounding box center [321, 136] width 95 height 17
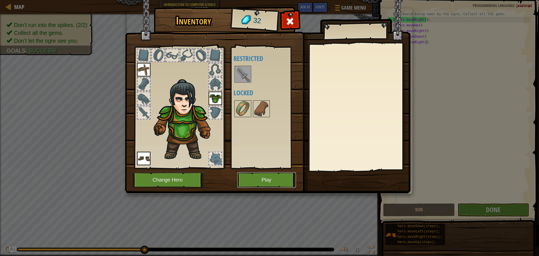
click at [271, 181] on button "Play" at bounding box center [266, 179] width 59 height 15
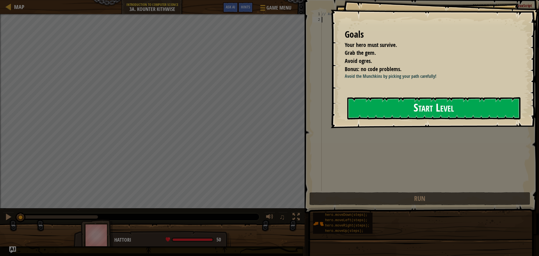
click at [390, 111] on button "Start Level" at bounding box center [433, 108] width 173 height 22
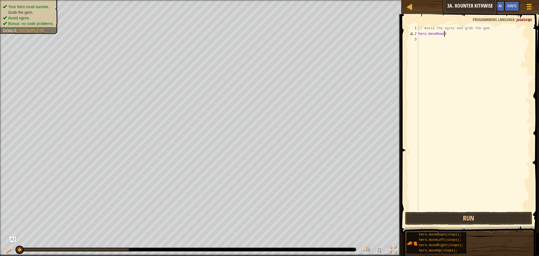
scroll to position [3, 2]
drag, startPoint x: 500, startPoint y: 215, endPoint x: 504, endPoint y: 211, distance: 6.0
click at [502, 214] on button "Run" at bounding box center [468, 218] width 127 height 13
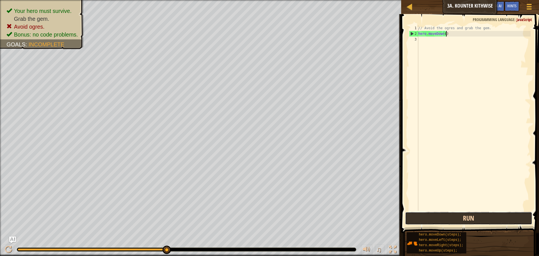
click at [480, 213] on button "Run" at bounding box center [468, 218] width 127 height 13
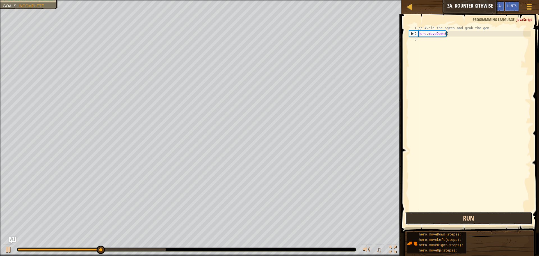
click at [481, 213] on button "Run" at bounding box center [468, 218] width 127 height 13
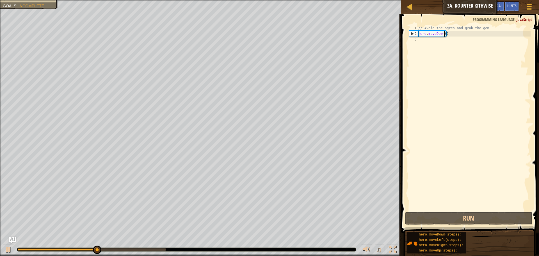
click at [444, 35] on div "// Avoid the ogres and grab the gem. hero . moveDown ( )" at bounding box center [473, 123] width 113 height 197
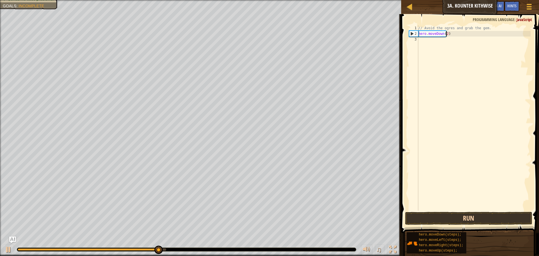
type textarea "hero.moveDown(2)"
click at [442, 222] on button "Run" at bounding box center [468, 218] width 127 height 13
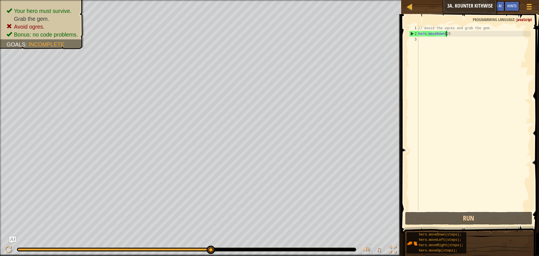
click at [428, 38] on div "// Avoid the ogres and grab the gem. hero . moveDown ( 2 )" at bounding box center [473, 123] width 113 height 197
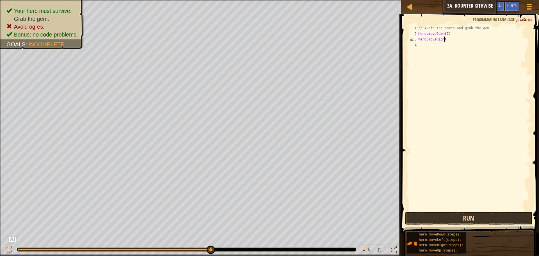
scroll to position [3, 2]
type textarea "hero.moveRight()"
click at [425, 42] on div "// Avoid the ogres and grab the gem. hero . moveDown ( 2 ) hero . moveRight ( )" at bounding box center [473, 123] width 113 height 197
click at [425, 44] on div "// Avoid the ogres and grab the gem. hero . moveDown ( 2 ) hero . moveRight ( )" at bounding box center [473, 123] width 113 height 197
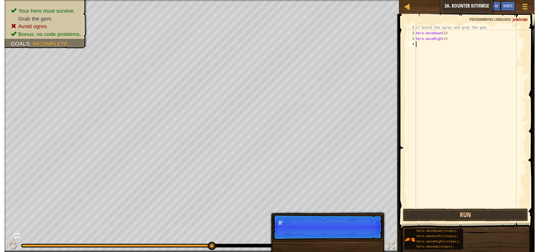
scroll to position [3, 0]
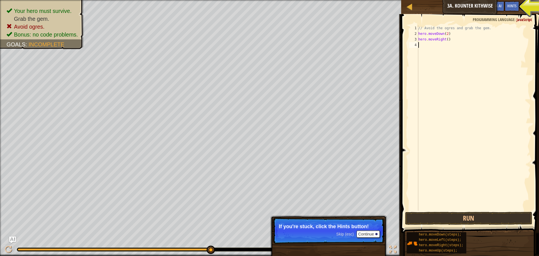
type textarea "H"
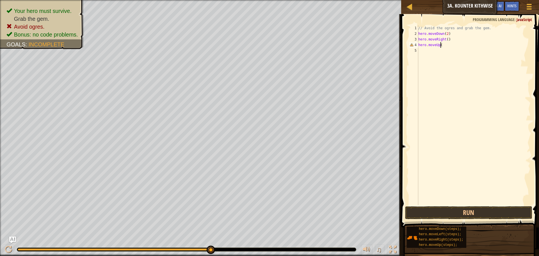
scroll to position [3, 2]
type textarea "hero.moveUp()"
click at [432, 217] on button "Run" at bounding box center [468, 212] width 127 height 13
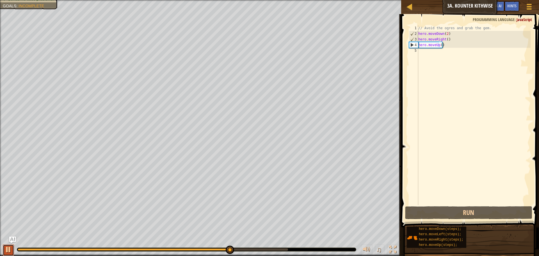
click at [7, 251] on div at bounding box center [8, 249] width 7 height 7
click at [429, 53] on div "// Avoid the ogres and grab the gem. hero . moveDown ( 2 ) hero . moveRight ( )…" at bounding box center [473, 120] width 113 height 191
click at [424, 52] on div "// Avoid the ogres and grab the gem. hero . moveDown ( 2 ) hero . moveRight ( )…" at bounding box center [473, 120] width 113 height 191
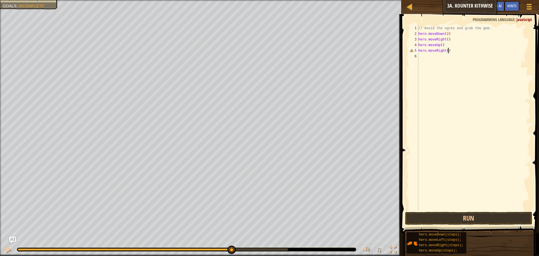
scroll to position [3, 2]
type textarea "hero.moveRight()"
click at [434, 211] on span at bounding box center [471, 115] width 142 height 235
click at [435, 212] on button "Run" at bounding box center [468, 218] width 127 height 13
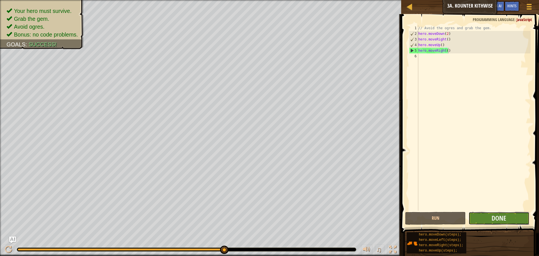
click at [498, 213] on button "Done" at bounding box center [499, 218] width 61 height 13
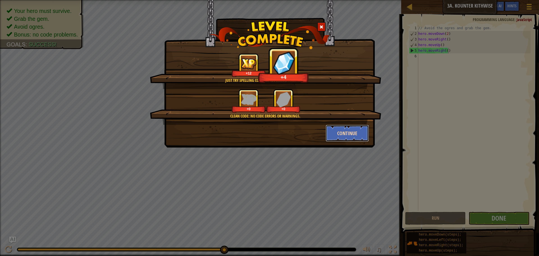
click at [339, 136] on button "Continue" at bounding box center [348, 133] width 44 height 17
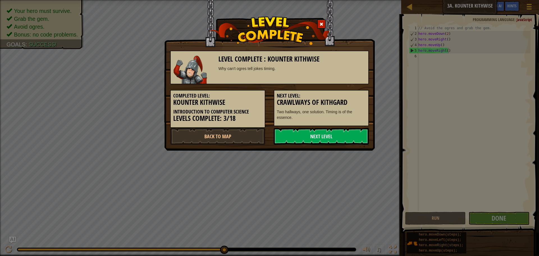
click at [339, 136] on link "Next Level" at bounding box center [321, 136] width 95 height 17
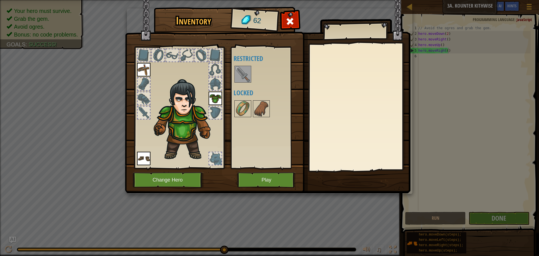
click at [242, 70] on img at bounding box center [243, 74] width 16 height 16
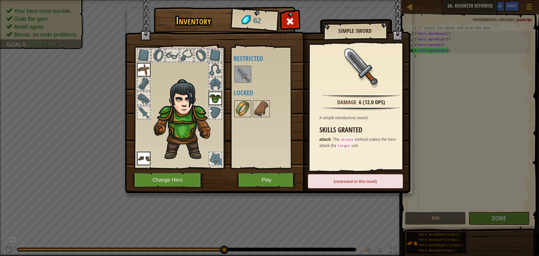
drag, startPoint x: 240, startPoint y: 97, endPoint x: 241, endPoint y: 101, distance: 3.2
click at [240, 99] on div "Available Equip Equip Equip (double-click to equip) Restricted Locked" at bounding box center [269, 107] width 71 height 117
click at [241, 101] on img at bounding box center [243, 109] width 16 height 16
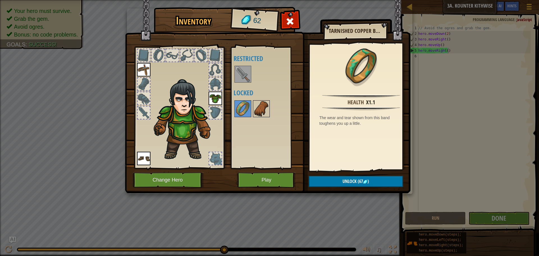
click at [262, 105] on img at bounding box center [262, 109] width 16 height 16
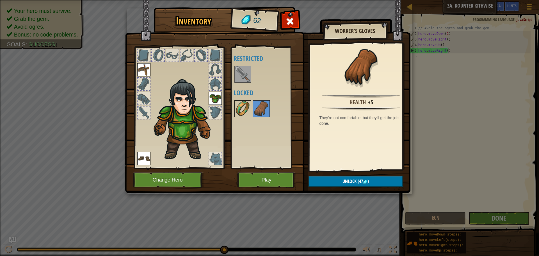
click at [243, 104] on img at bounding box center [243, 109] width 16 height 16
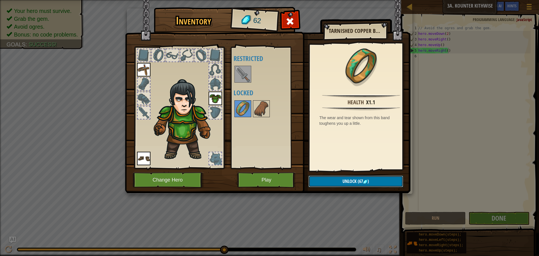
click at [367, 181] on img at bounding box center [365, 182] width 4 height 4
click at [260, 113] on img at bounding box center [262, 109] width 16 height 16
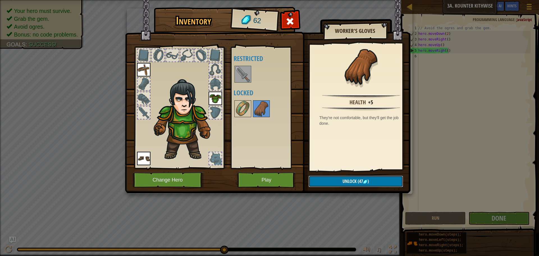
click at [337, 181] on button "Unlock (47 )" at bounding box center [356, 182] width 95 height 12
click at [338, 181] on button "Confirm" at bounding box center [356, 182] width 95 height 12
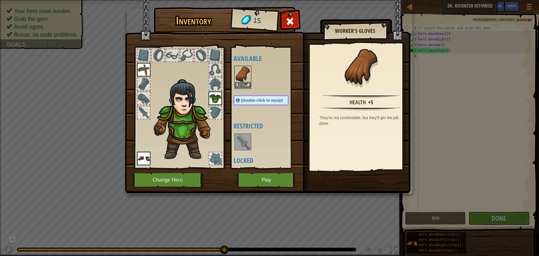
click at [249, 70] on img at bounding box center [243, 74] width 16 height 16
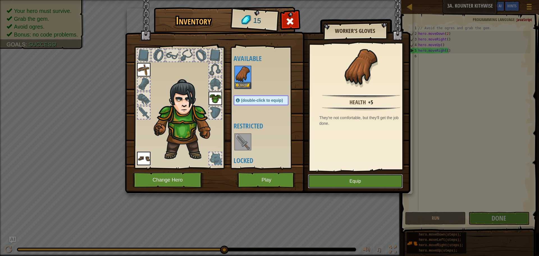
click at [346, 182] on button "Equip" at bounding box center [355, 181] width 95 height 14
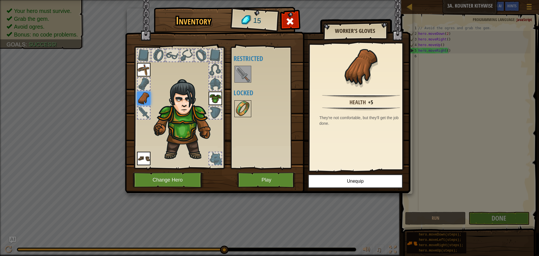
click at [249, 111] on img at bounding box center [243, 109] width 16 height 16
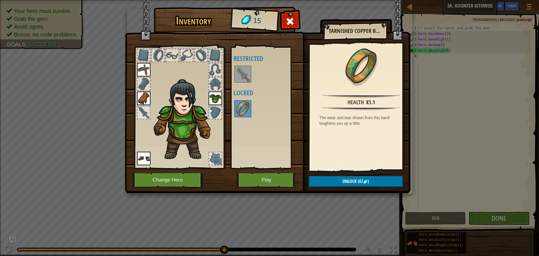
click at [341, 174] on img at bounding box center [268, 91] width 286 height 204
click at [345, 180] on span "Unlock" at bounding box center [350, 181] width 14 height 6
click at [215, 158] on div at bounding box center [215, 158] width 12 height 12
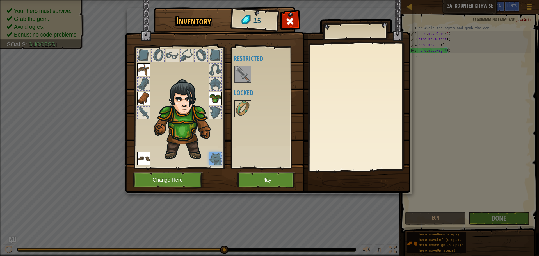
click at [211, 82] on div at bounding box center [215, 84] width 12 height 12
click at [173, 59] on div at bounding box center [172, 55] width 12 height 12
click at [286, 23] on div at bounding box center [290, 23] width 18 height 18
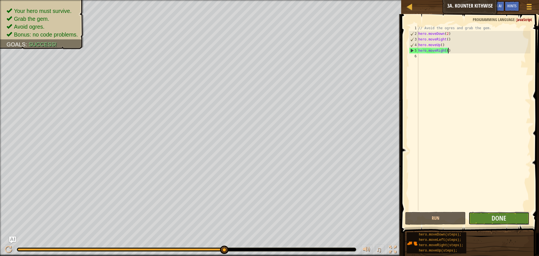
click at [519, 216] on button "Done" at bounding box center [499, 218] width 61 height 13
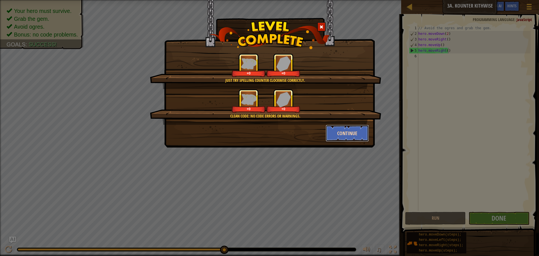
click at [342, 133] on button "Continue" at bounding box center [348, 133] width 44 height 17
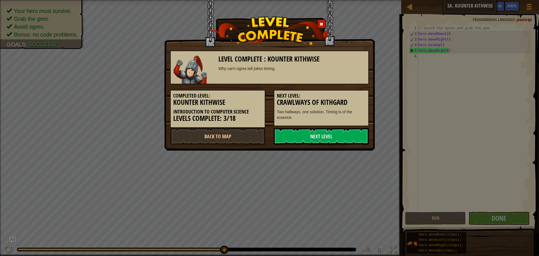
click at [342, 133] on link "Next Level" at bounding box center [321, 136] width 95 height 17
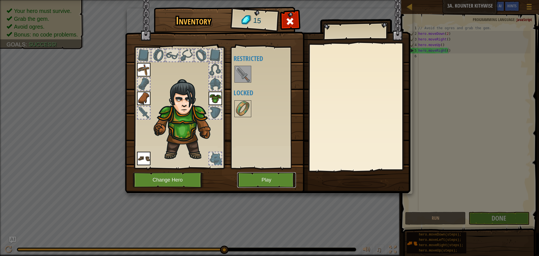
click at [259, 182] on button "Play" at bounding box center [266, 179] width 59 height 15
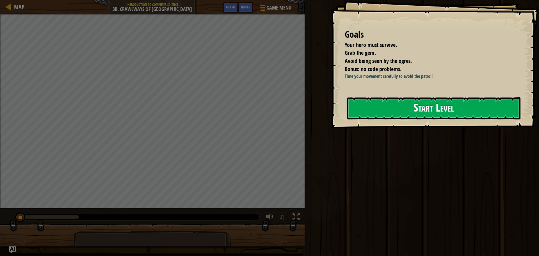
click at [398, 101] on button "Start Level" at bounding box center [433, 108] width 173 height 22
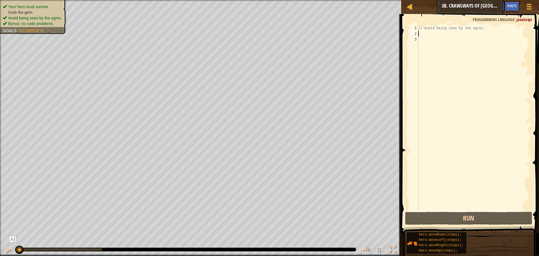
click at [421, 33] on div "// Avoid being seen by the ogres." at bounding box center [473, 123] width 113 height 197
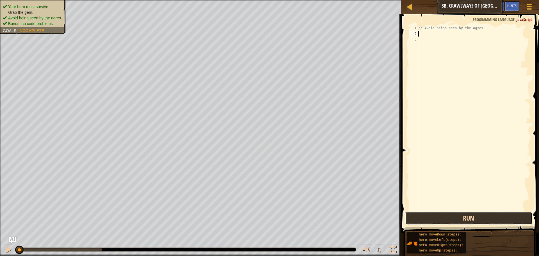
click at [437, 213] on button "Run" at bounding box center [468, 218] width 127 height 13
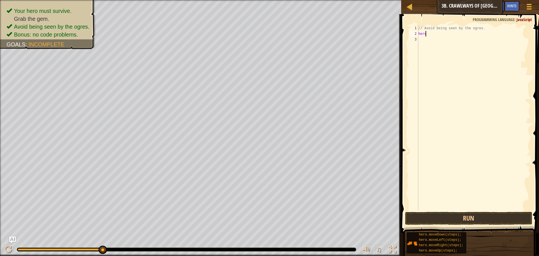
scroll to position [3, 1]
type textarea "hero.move"
